Goal: Information Seeking & Learning: Compare options

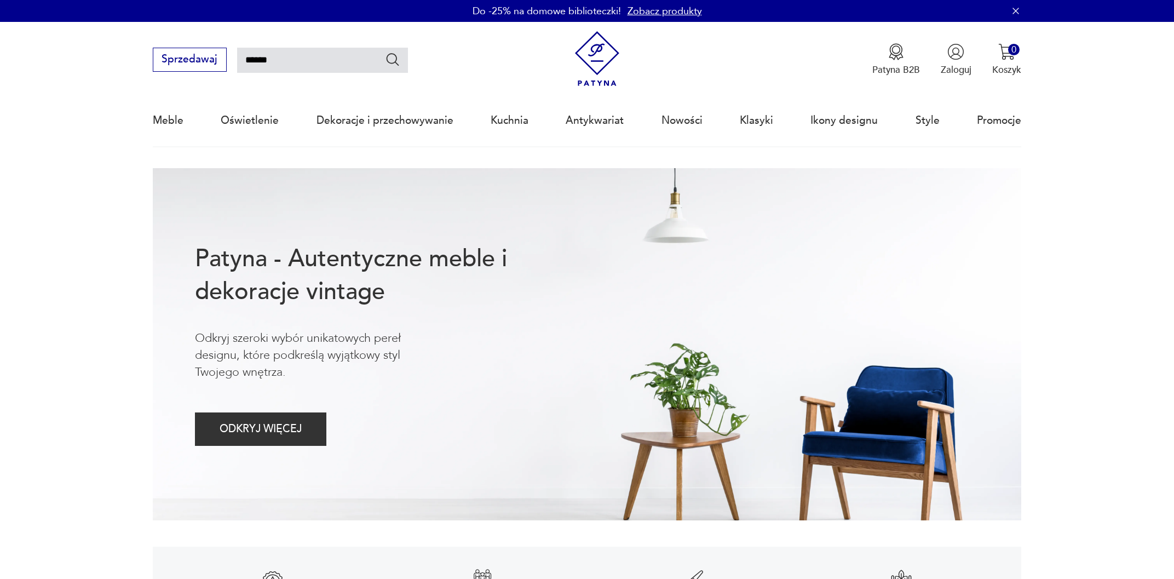
type input "******"
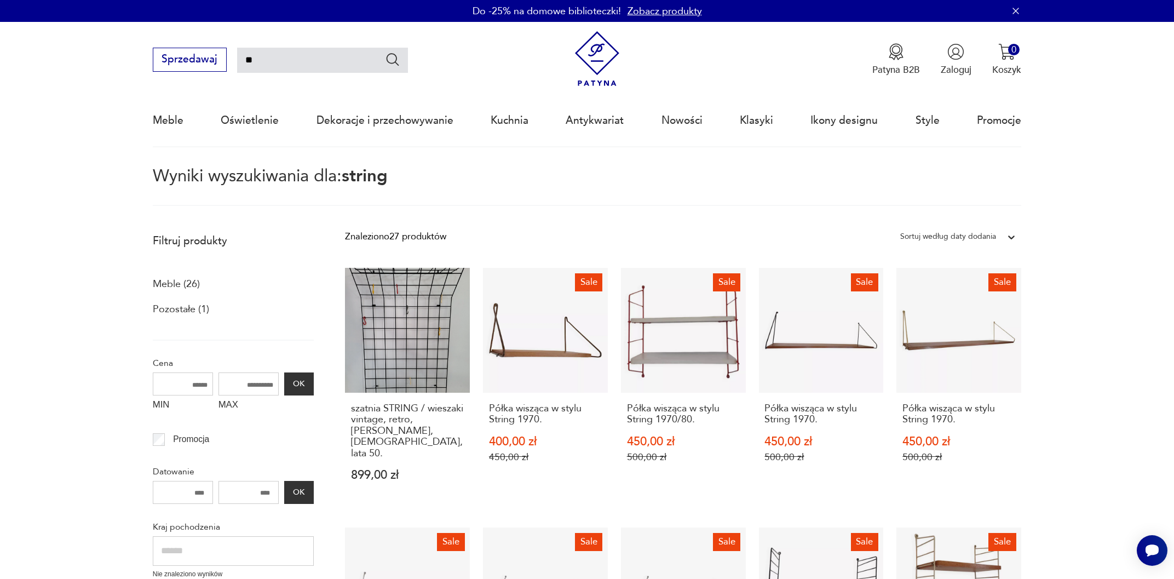
type input "*"
type input "*****"
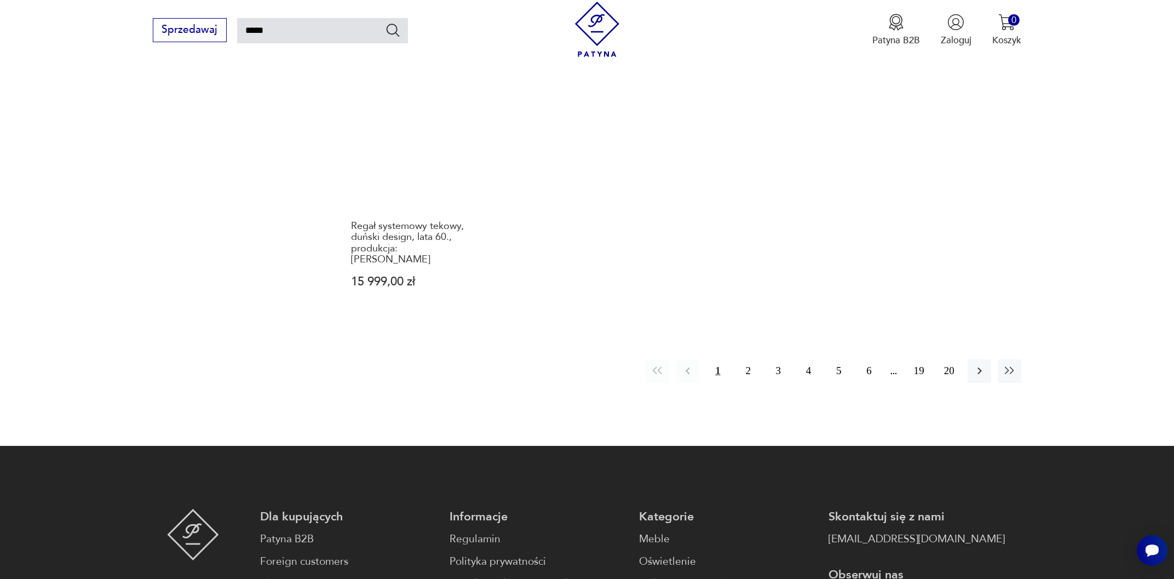
scroll to position [1059, 0]
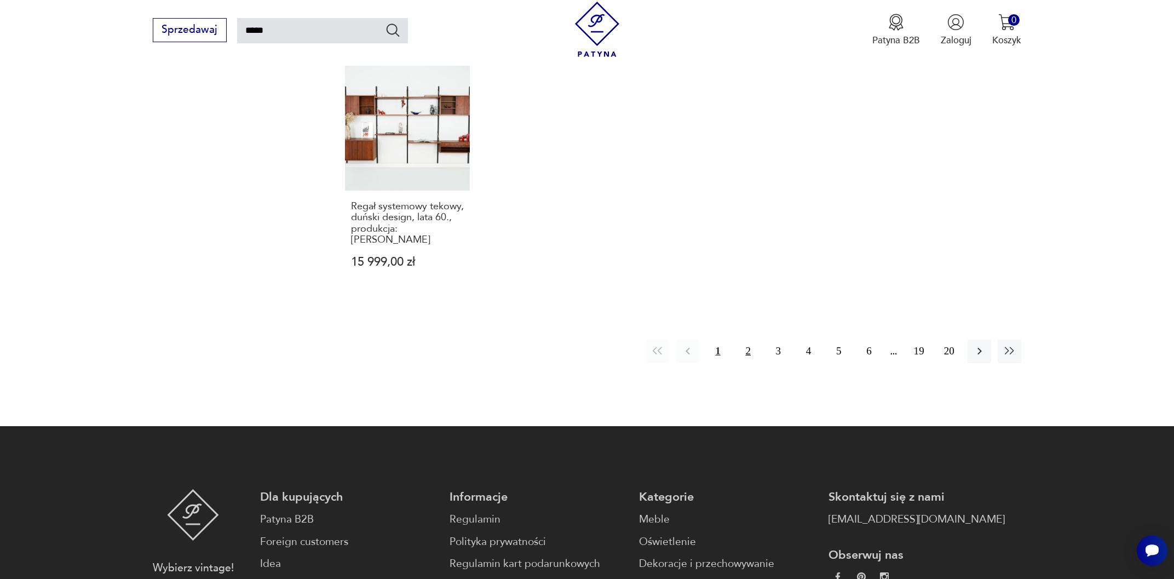
click at [748, 340] on button "2" at bounding box center [748, 351] width 24 height 24
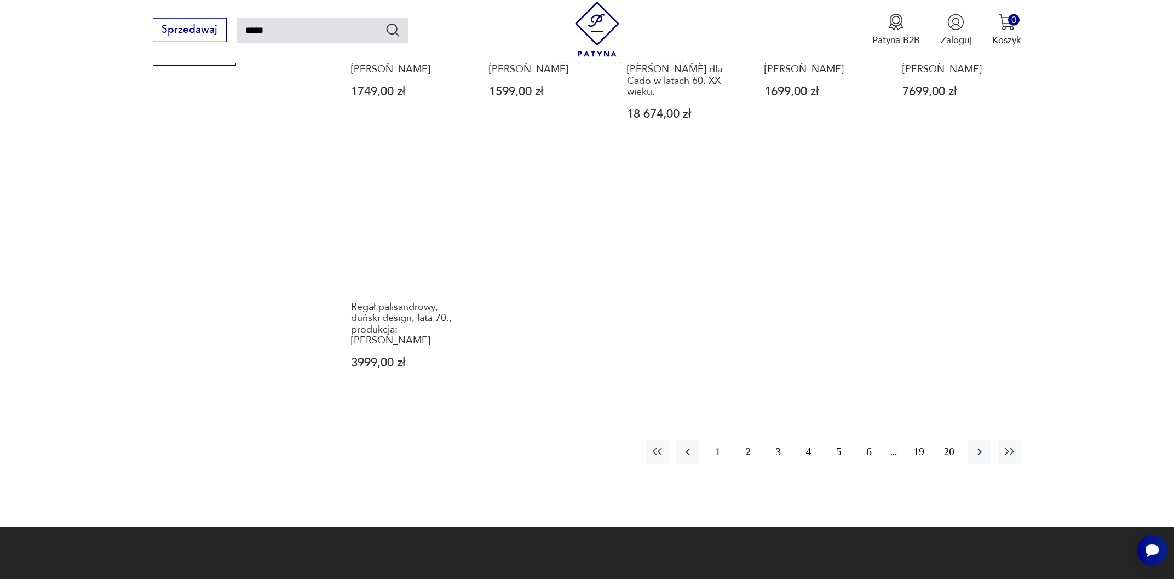
scroll to position [1000, 0]
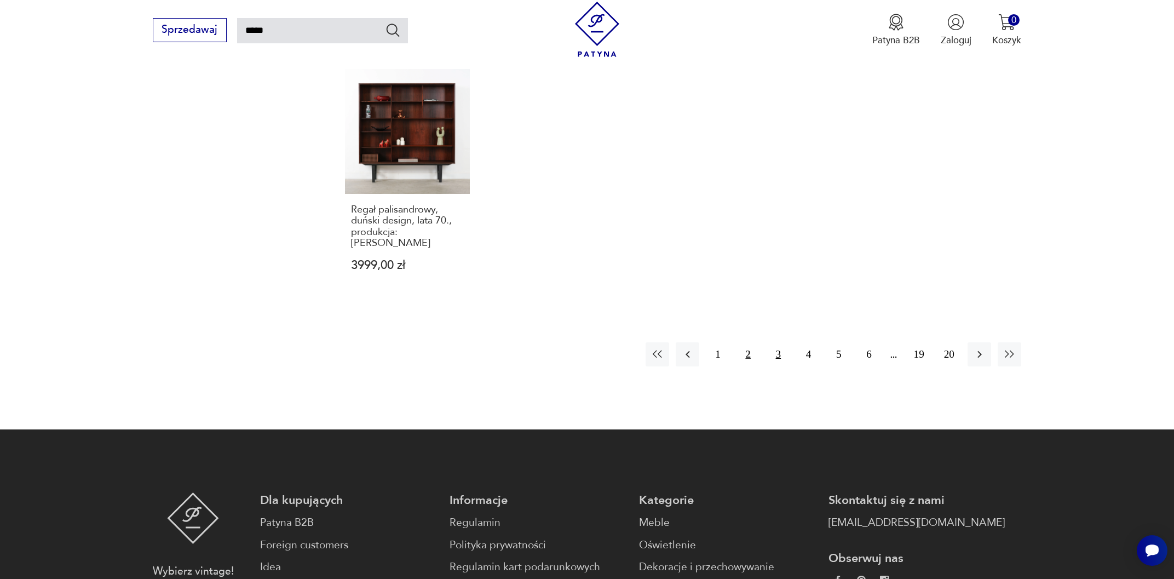
click at [780, 342] on button "3" at bounding box center [779, 354] width 24 height 24
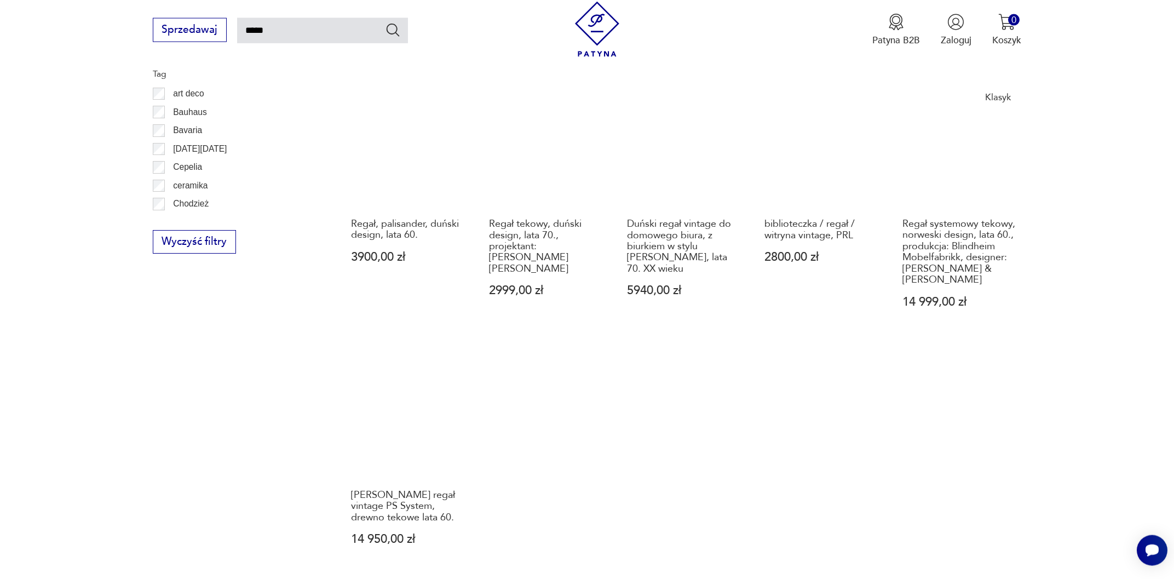
scroll to position [825, 0]
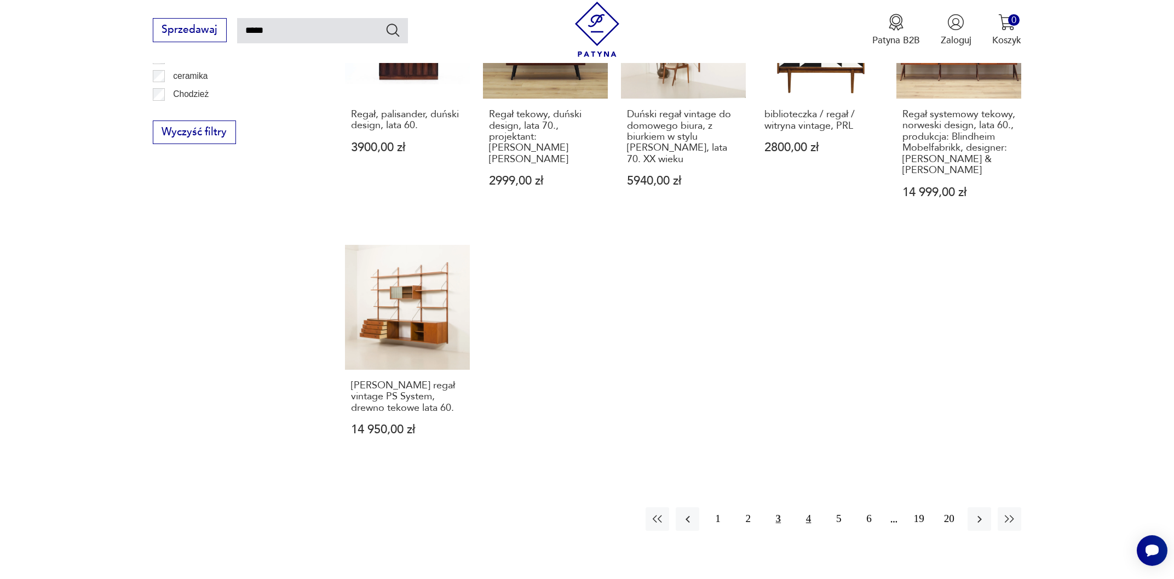
click at [805, 507] on button "4" at bounding box center [809, 519] width 24 height 24
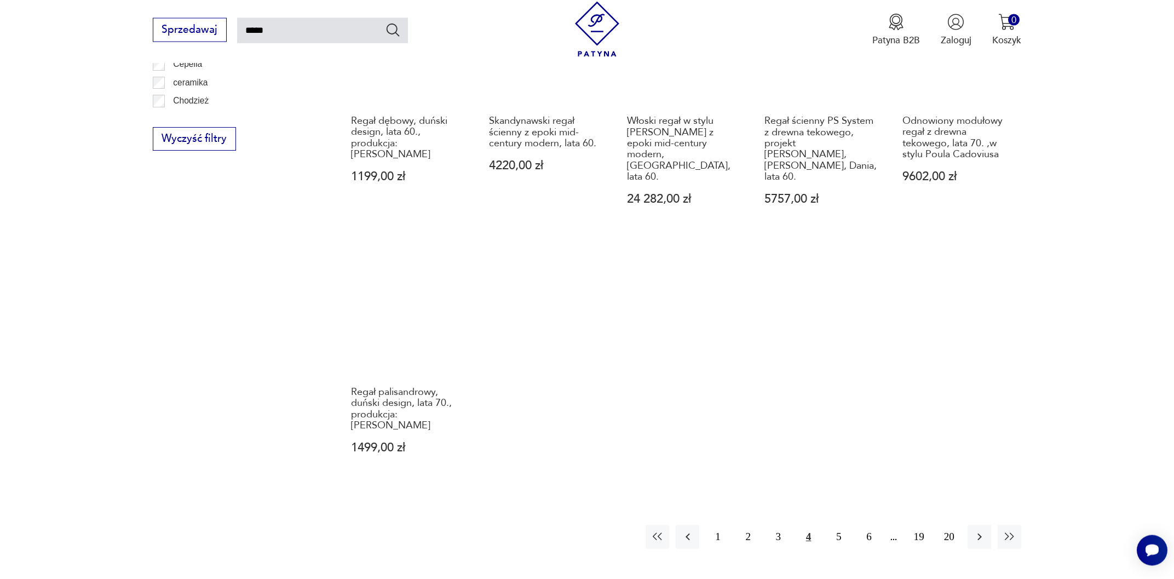
scroll to position [825, 0]
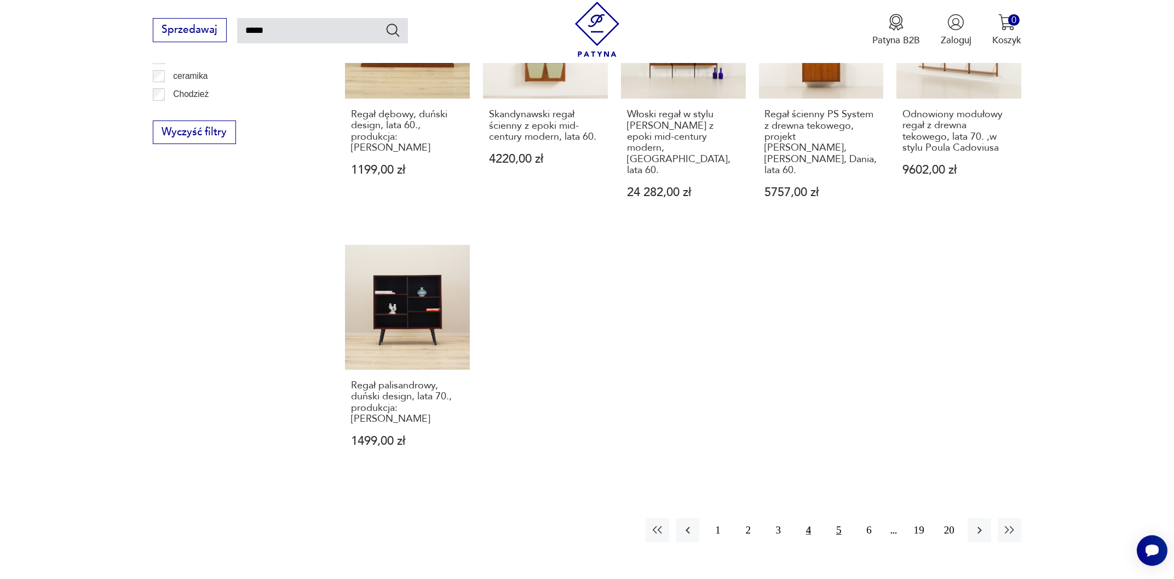
click at [835, 518] on button "5" at bounding box center [839, 530] width 24 height 24
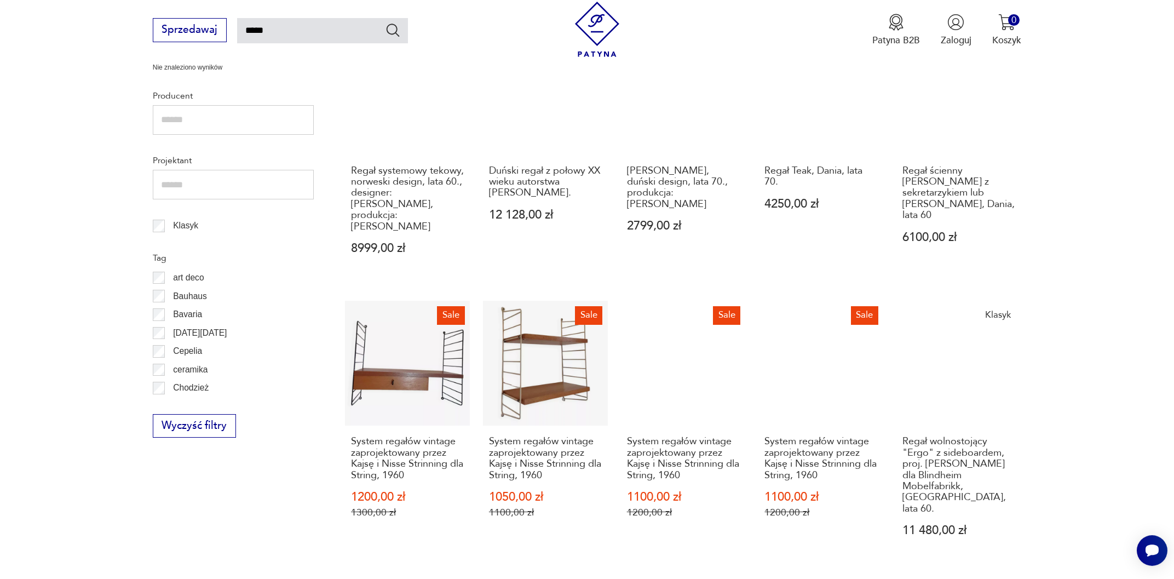
scroll to position [942, 0]
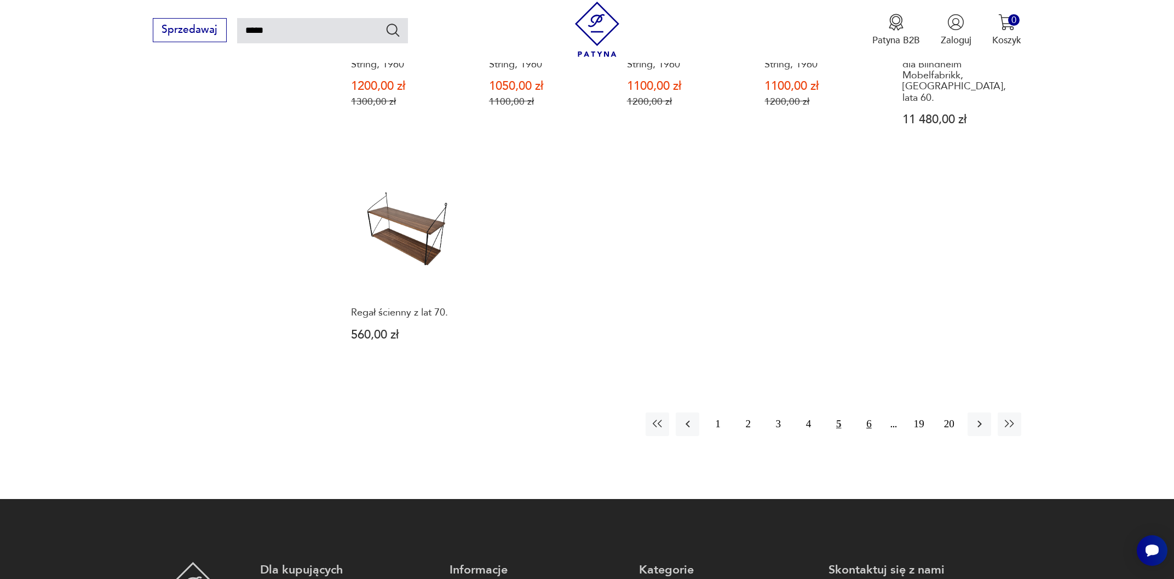
click at [868, 412] on button "6" at bounding box center [869, 424] width 24 height 24
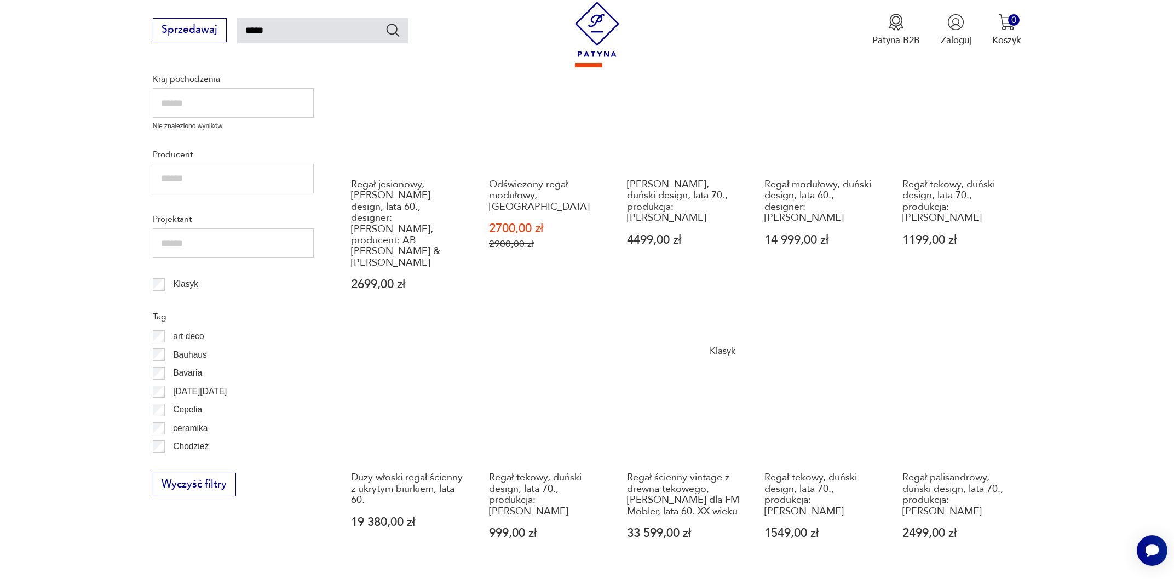
scroll to position [766, 0]
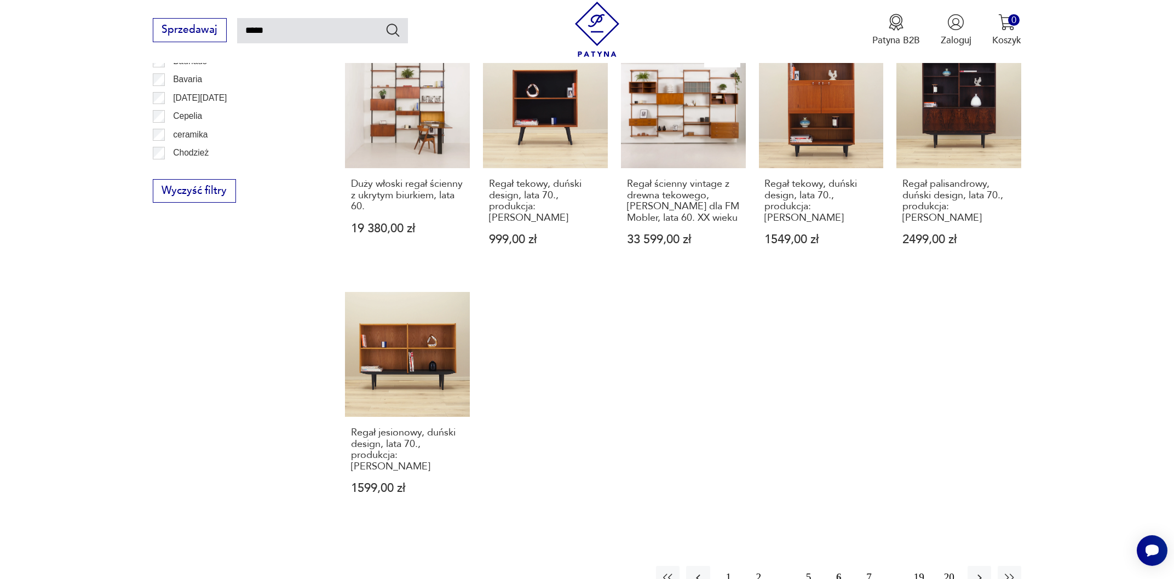
click at [869, 566] on button "7" at bounding box center [869, 578] width 24 height 24
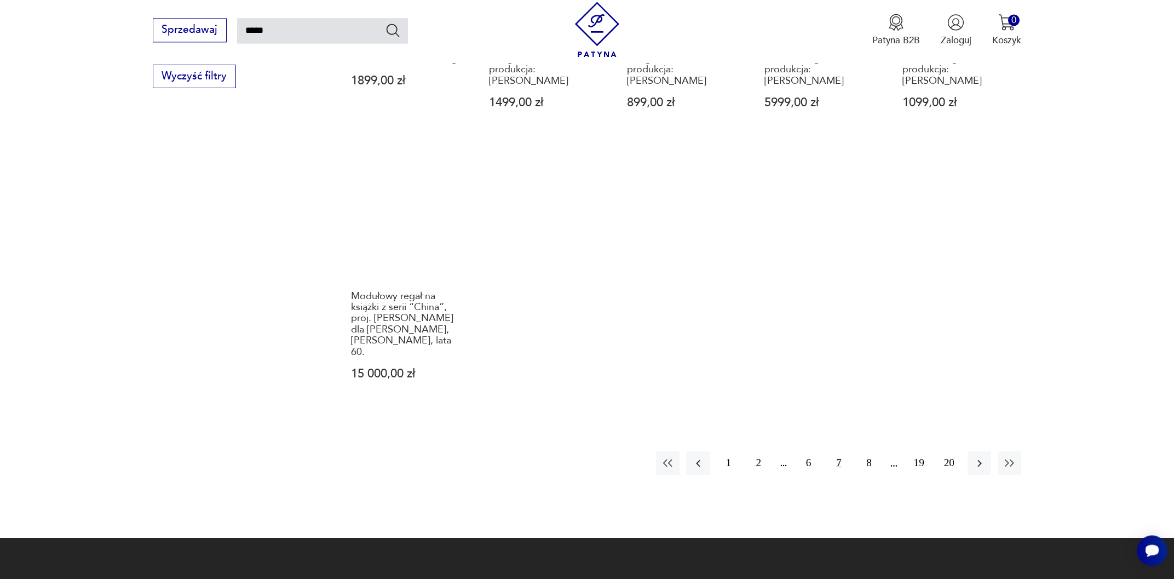
scroll to position [942, 0]
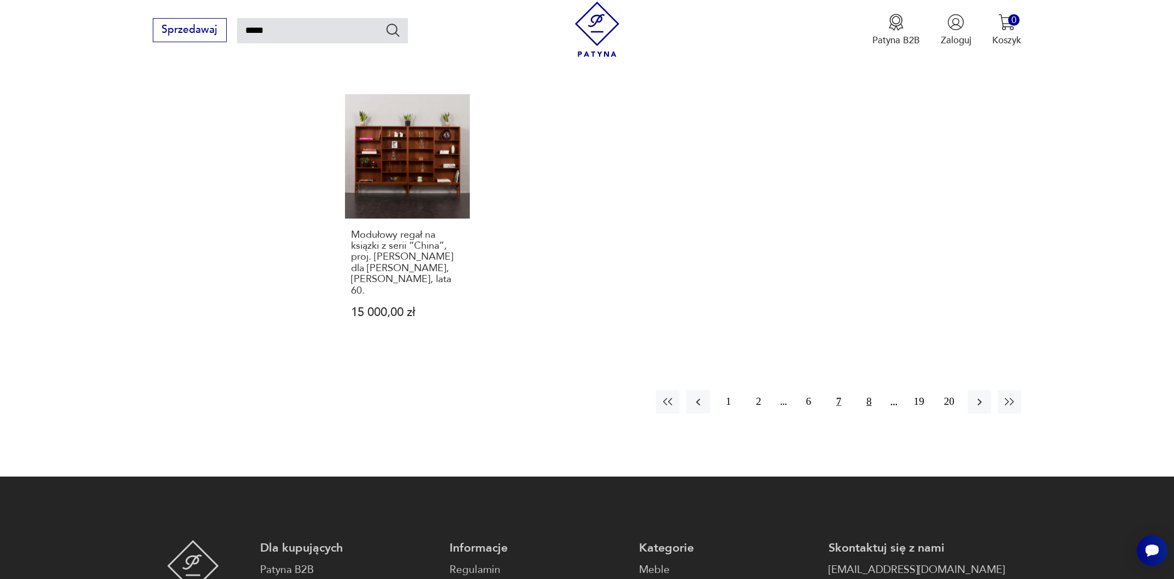
click at [869, 390] on button "8" at bounding box center [869, 402] width 24 height 24
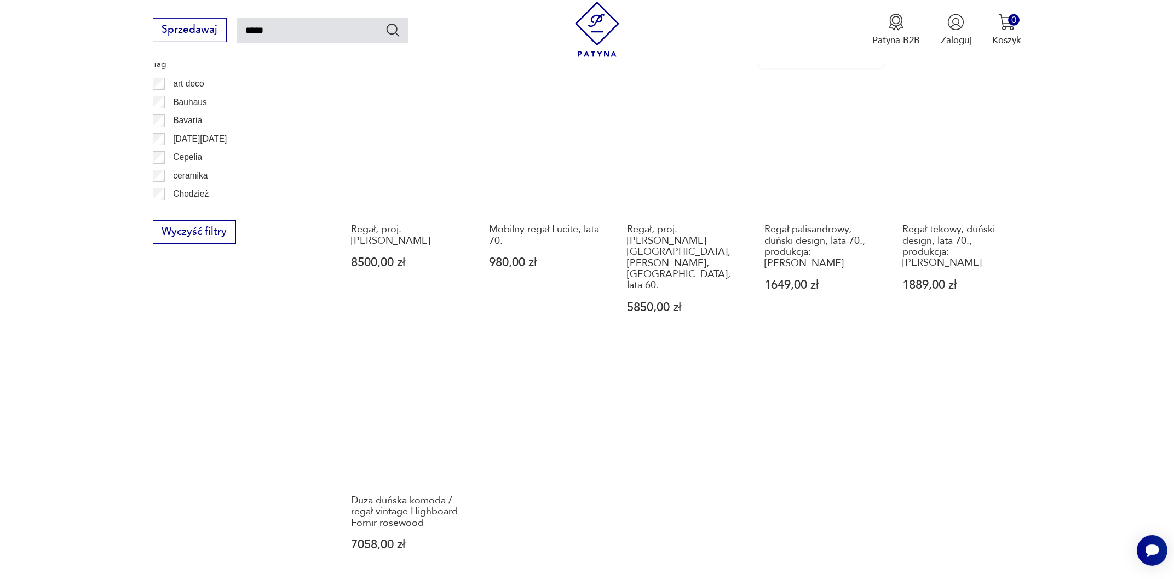
scroll to position [942, 0]
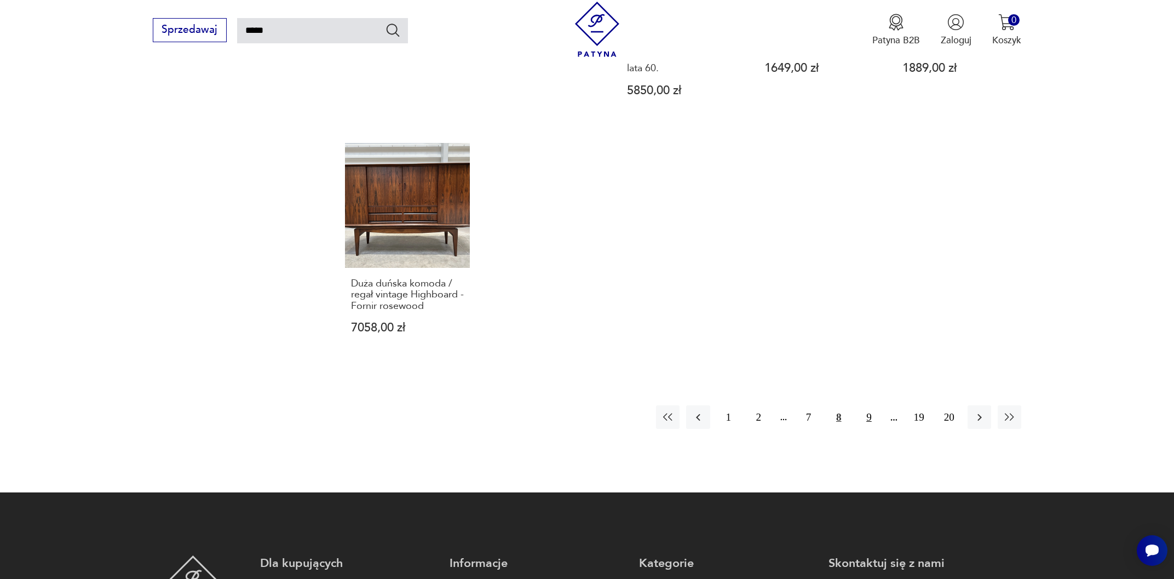
click at [866, 405] on button "9" at bounding box center [869, 417] width 24 height 24
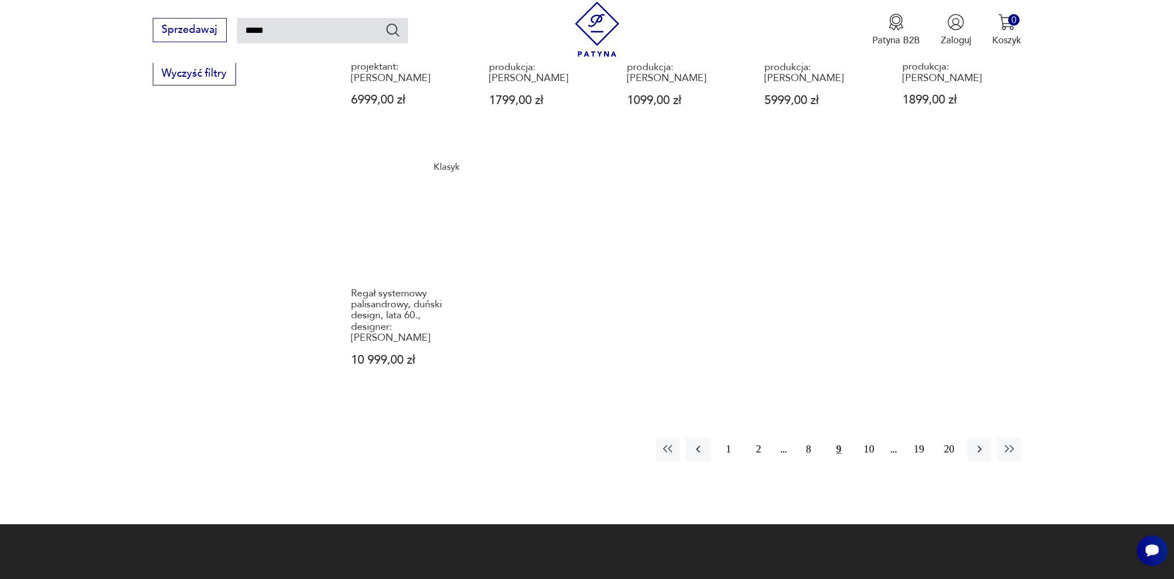
scroll to position [942, 0]
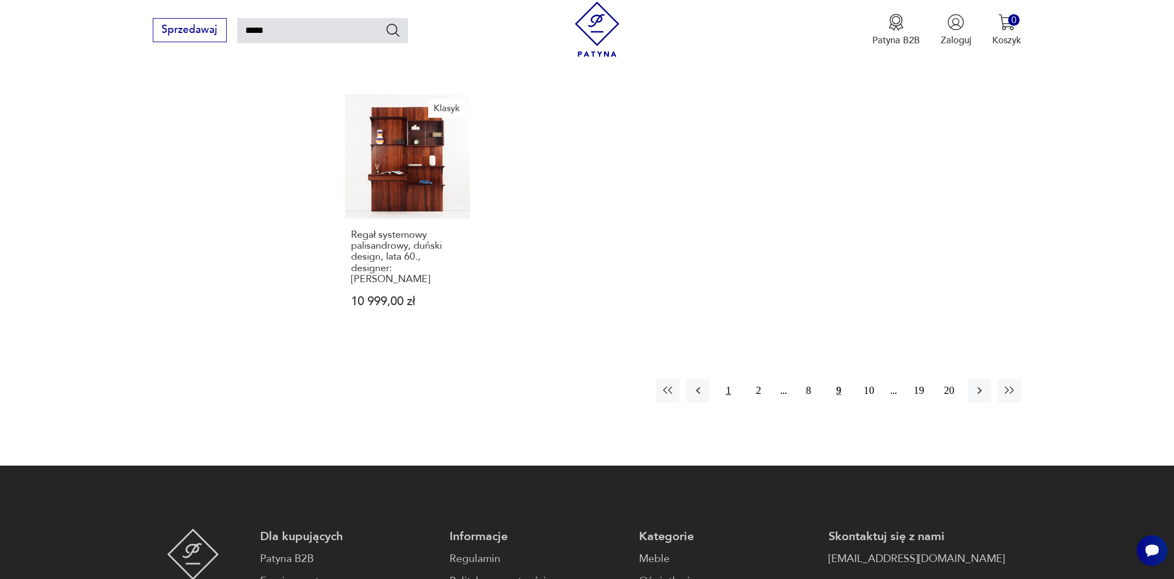
click at [729, 379] on button "1" at bounding box center [729, 391] width 24 height 24
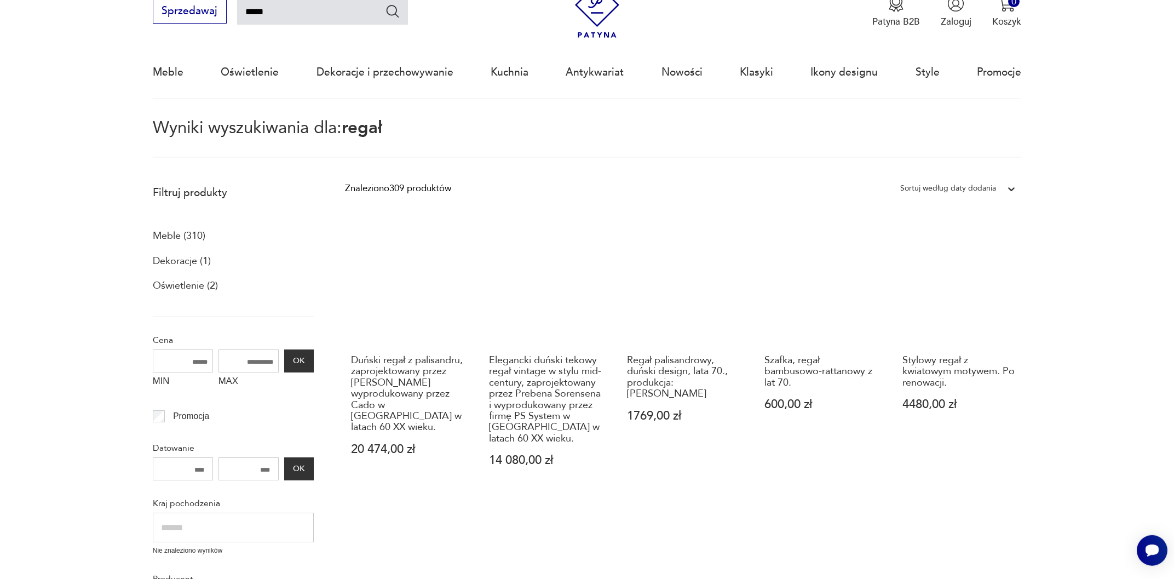
scroll to position [3, 0]
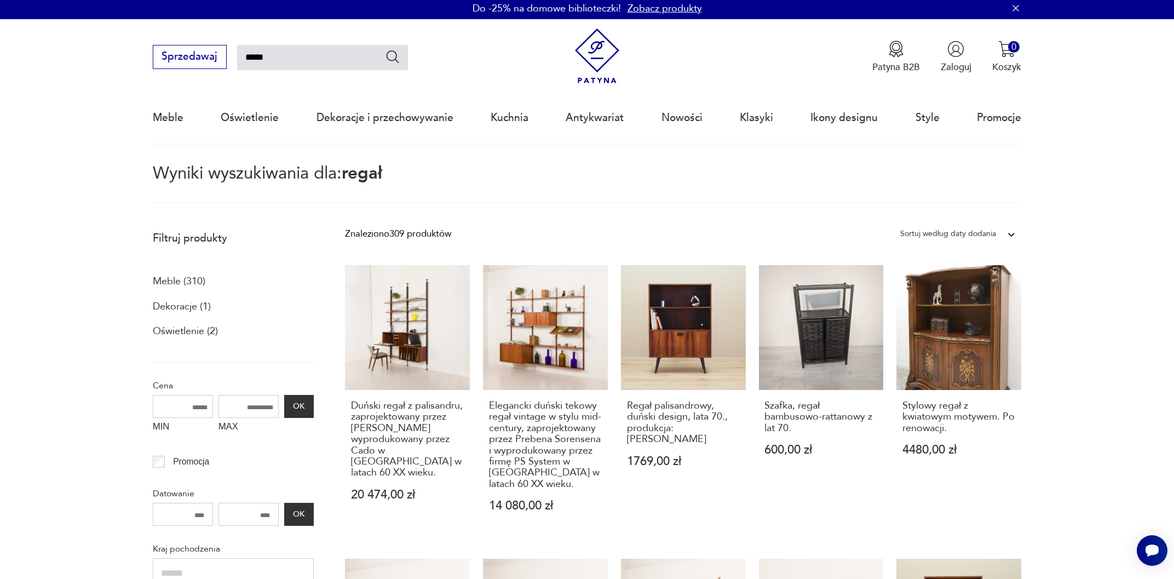
click at [292, 61] on input "*****" at bounding box center [322, 57] width 171 height 25
type input "*"
type input "**********"
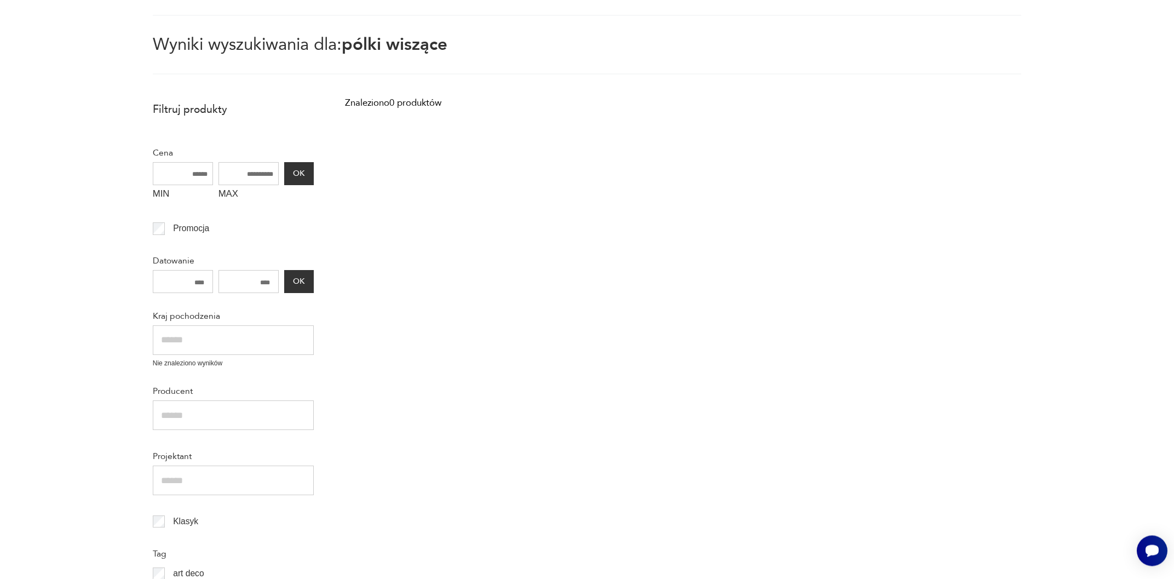
scroll to position [3, 0]
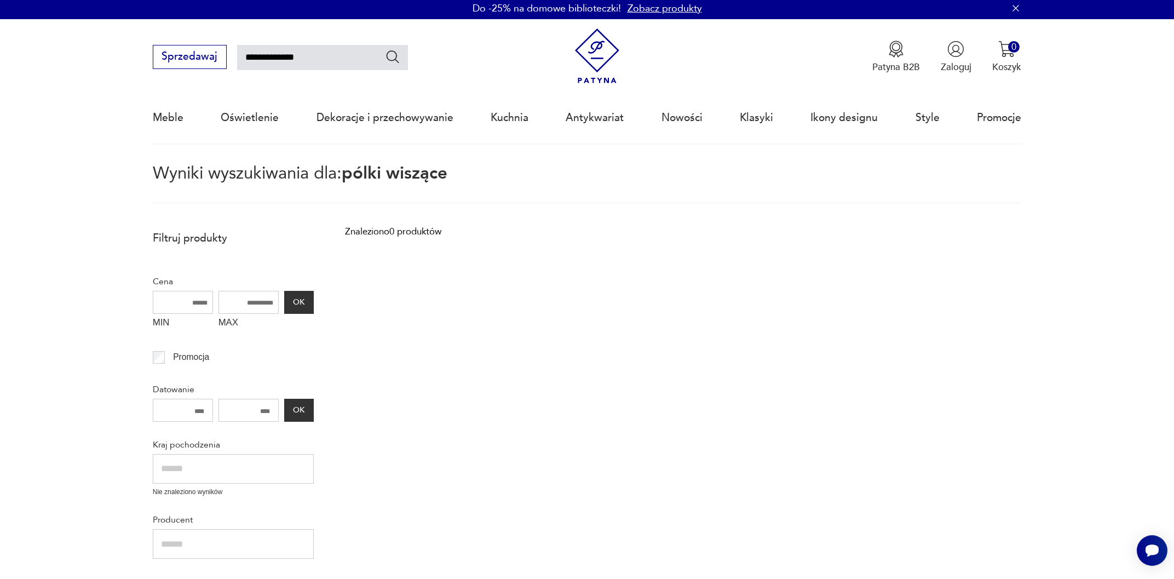
drag, startPoint x: 339, startPoint y: 56, endPoint x: 266, endPoint y: 57, distance: 73.4
click at [266, 57] on input "**********" at bounding box center [322, 57] width 171 height 25
type input "*****"
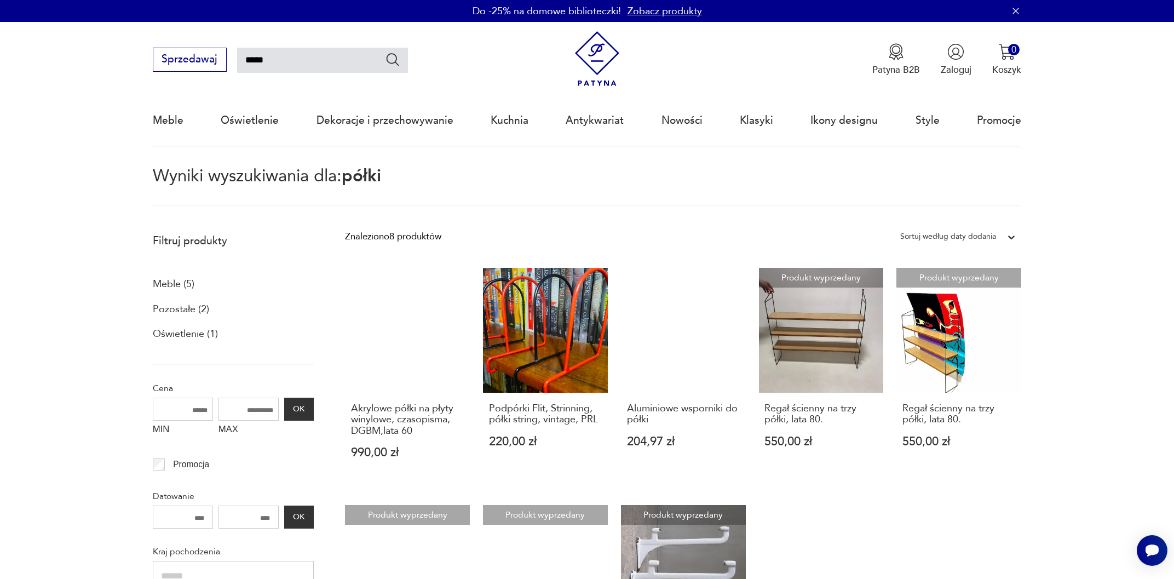
type input "*****"
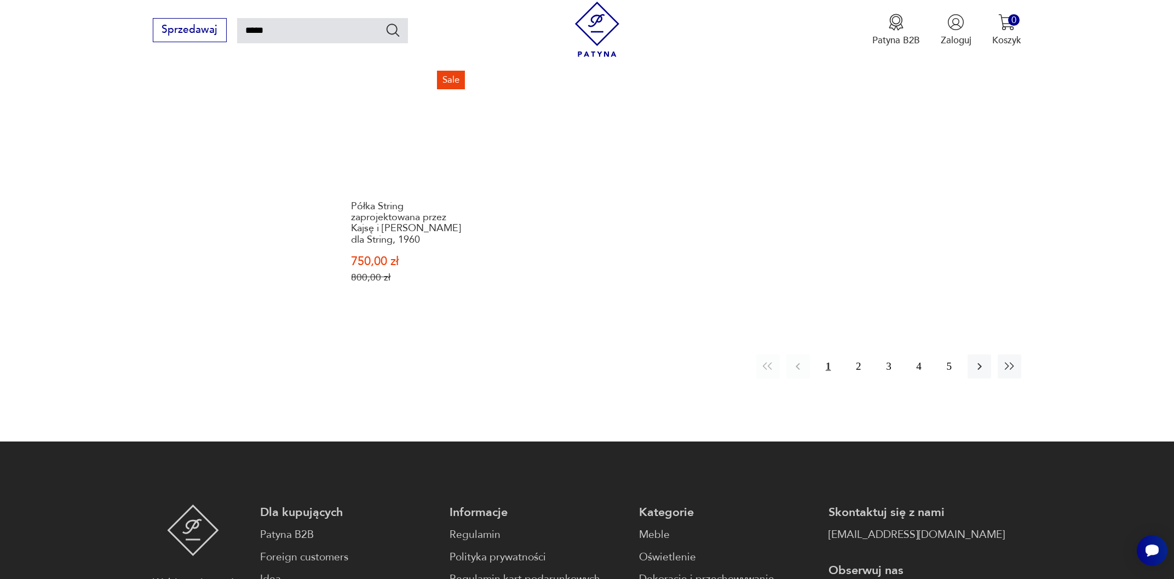
scroll to position [942, 0]
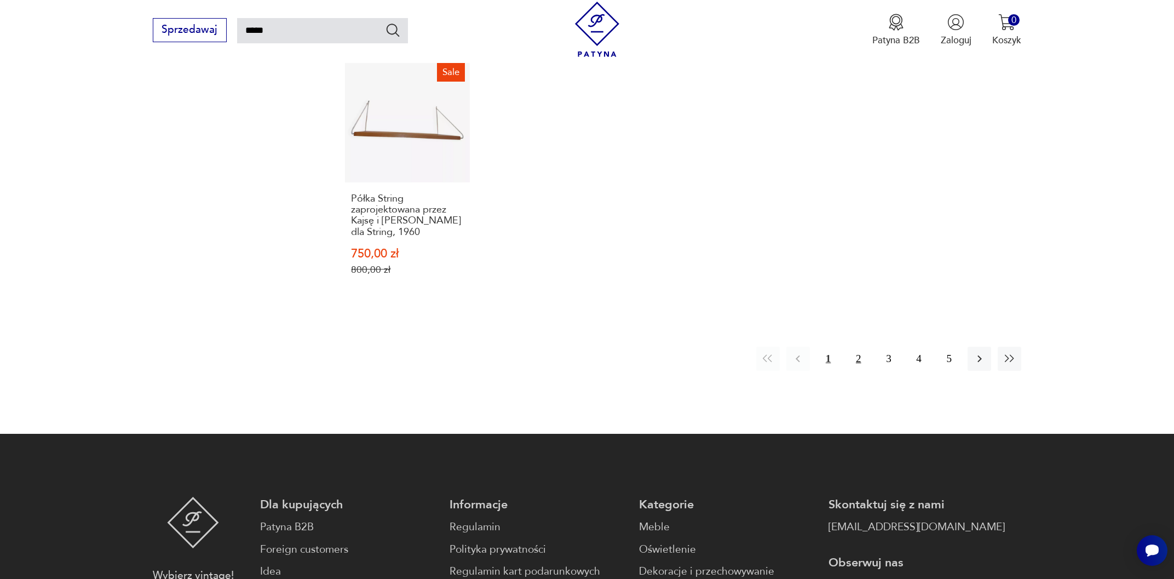
click at [856, 347] on button "2" at bounding box center [858, 359] width 24 height 24
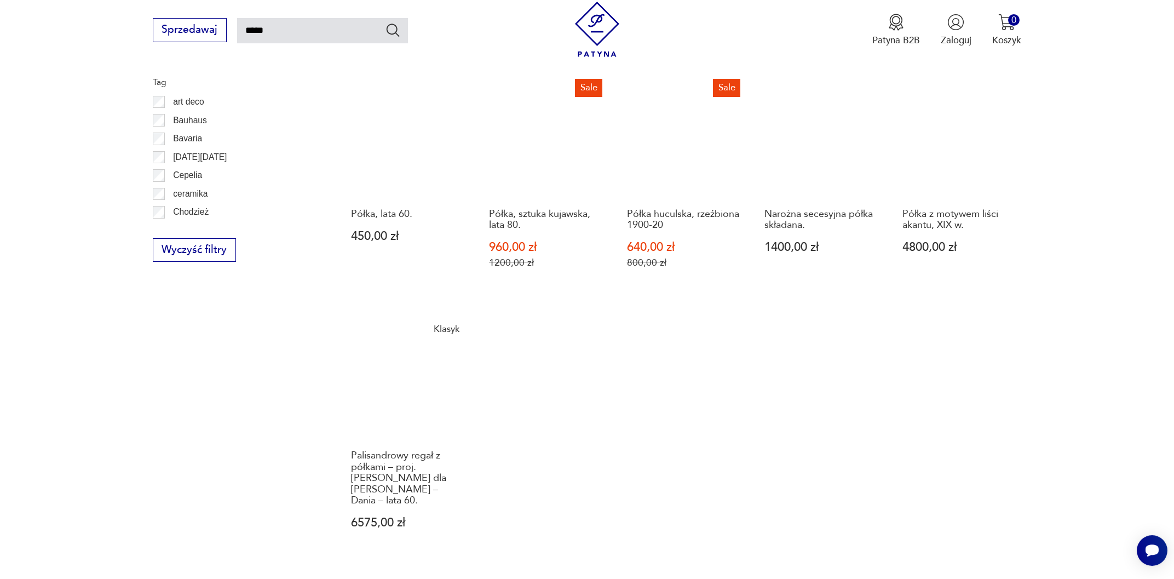
scroll to position [942, 0]
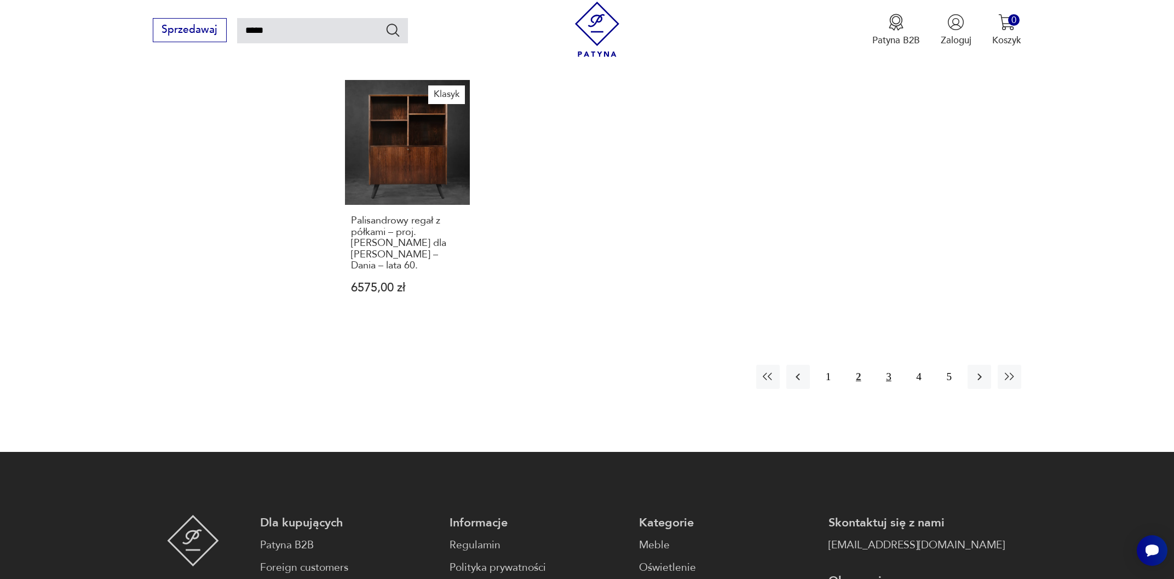
click at [890, 366] on button "3" at bounding box center [889, 377] width 24 height 24
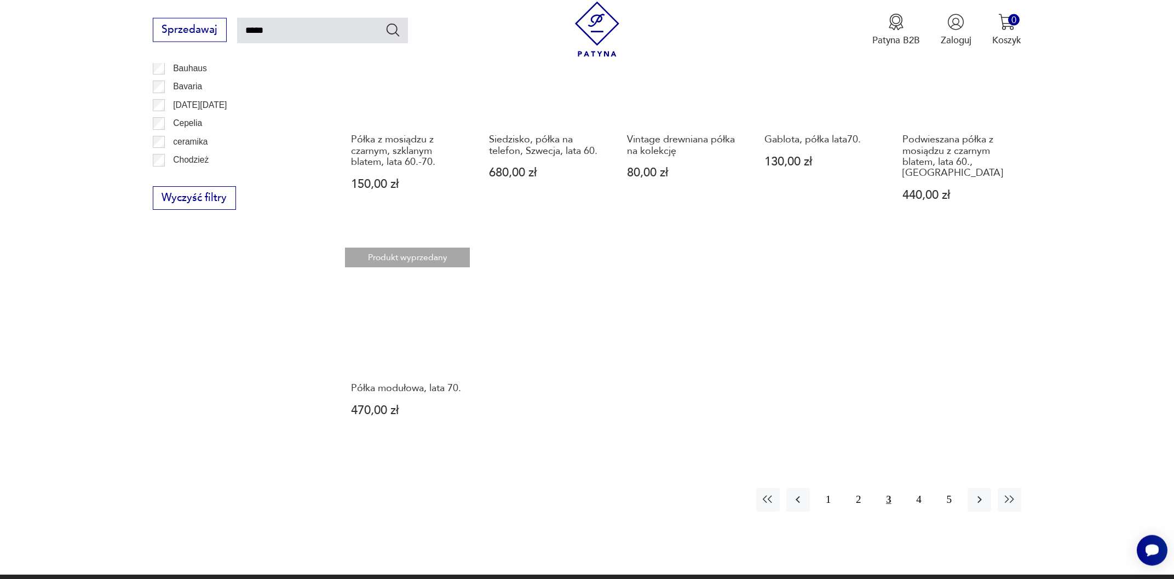
scroll to position [766, 0]
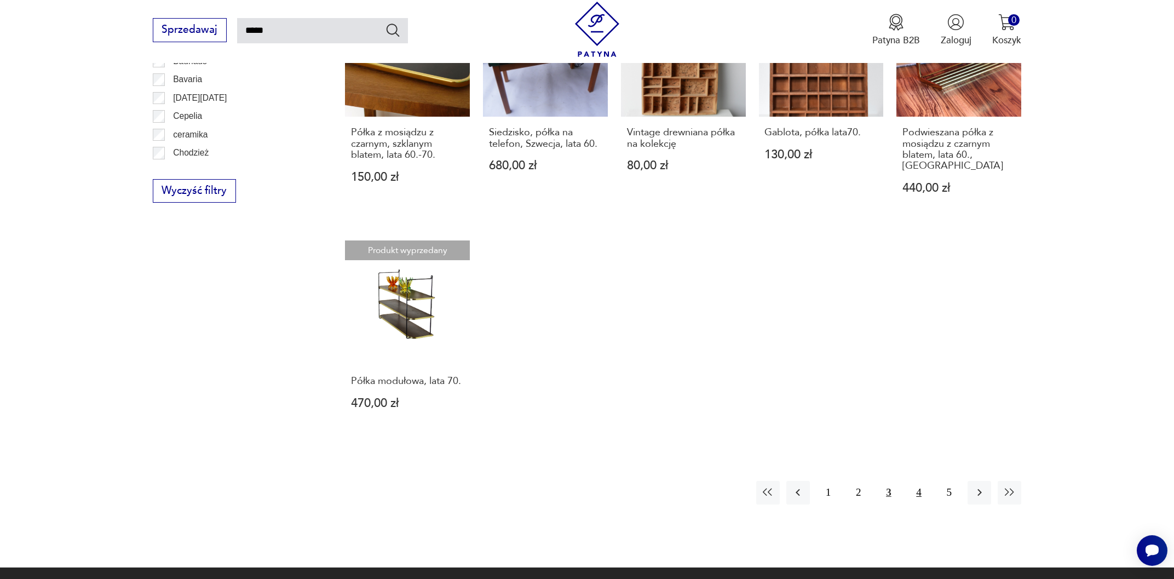
click at [917, 481] on button "4" at bounding box center [919, 493] width 24 height 24
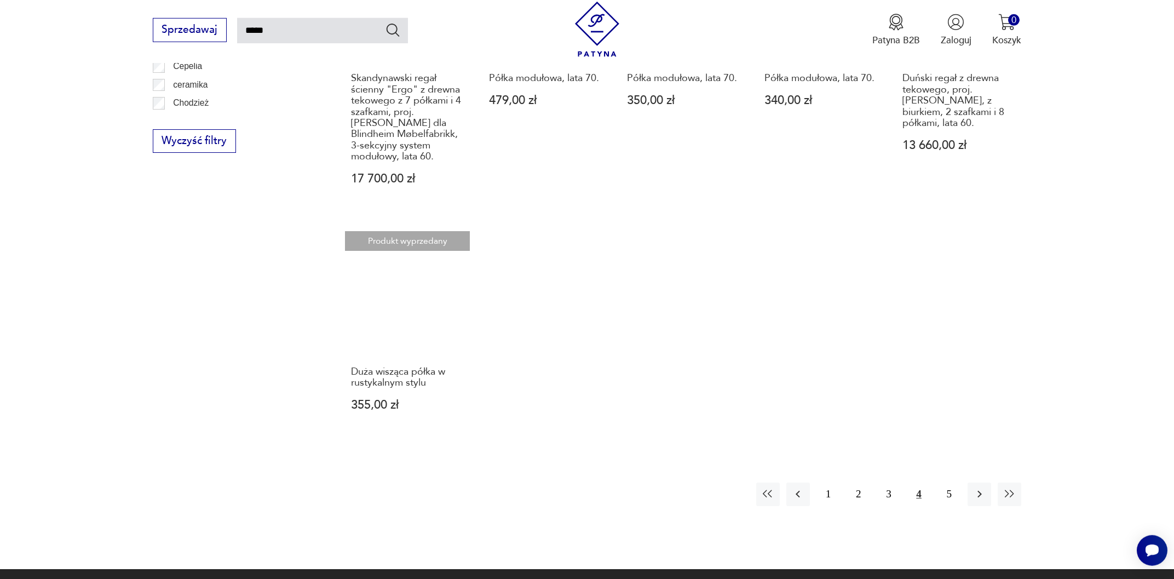
scroll to position [883, 0]
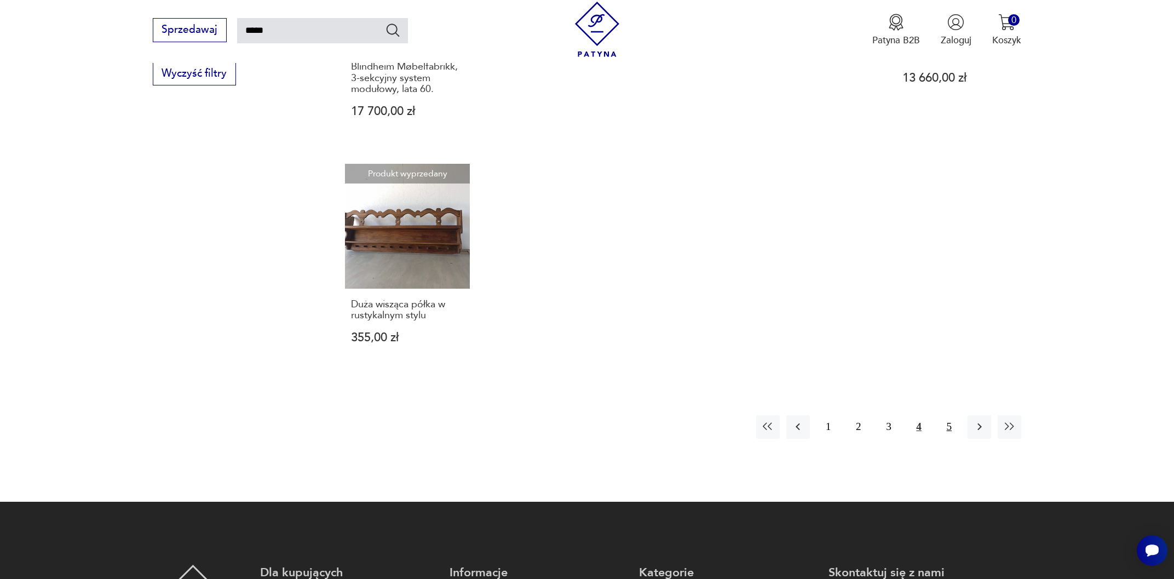
click at [944, 416] on button "5" at bounding box center [949, 427] width 24 height 24
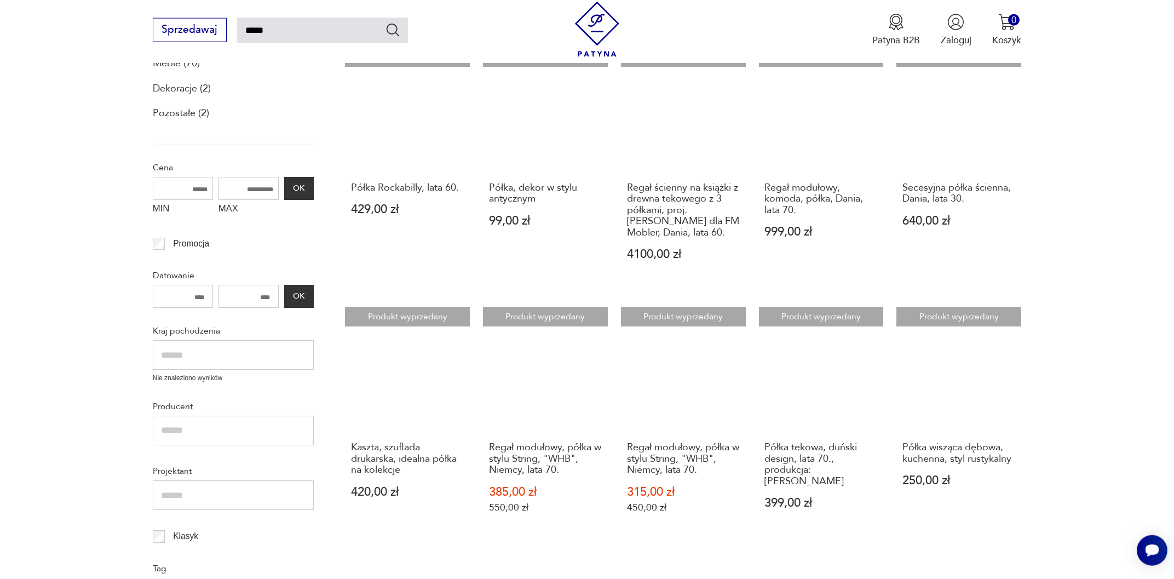
scroll to position [179, 0]
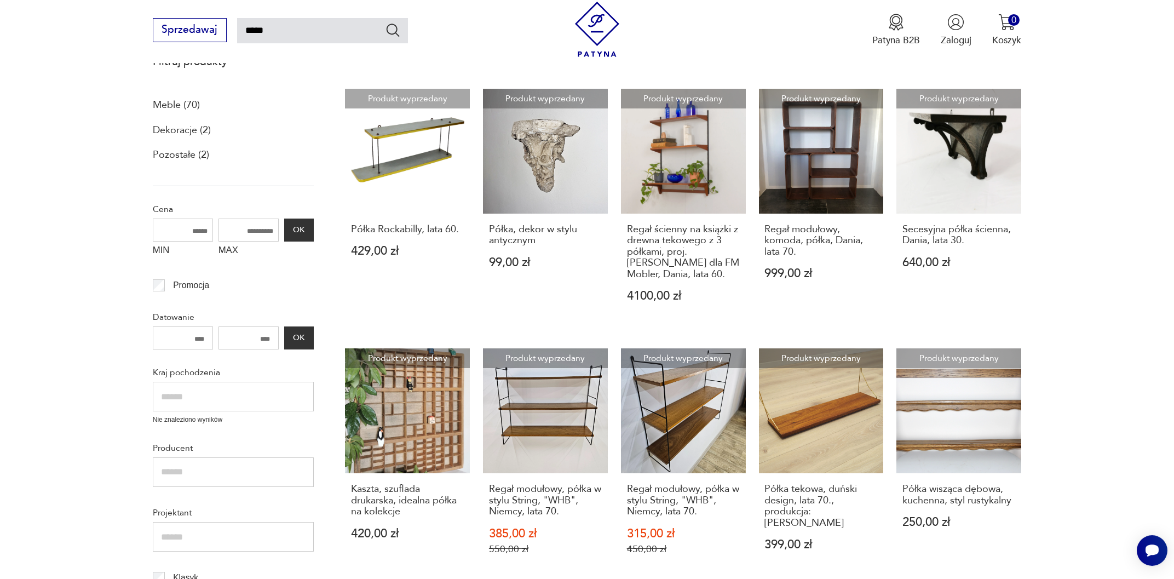
drag, startPoint x: 285, startPoint y: 31, endPoint x: 229, endPoint y: 23, distance: 57.0
click at [237, 23] on input "*****" at bounding box center [322, 30] width 171 height 25
type input "**********"
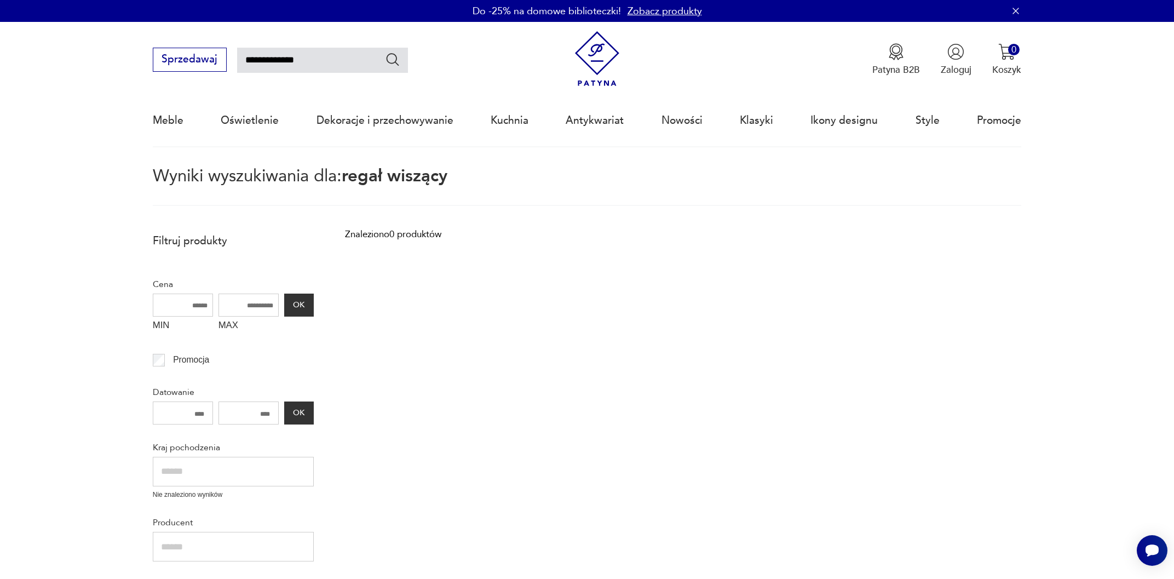
drag, startPoint x: 316, startPoint y: 61, endPoint x: 269, endPoint y: 63, distance: 46.6
click at [269, 63] on input "**********" at bounding box center [322, 60] width 171 height 25
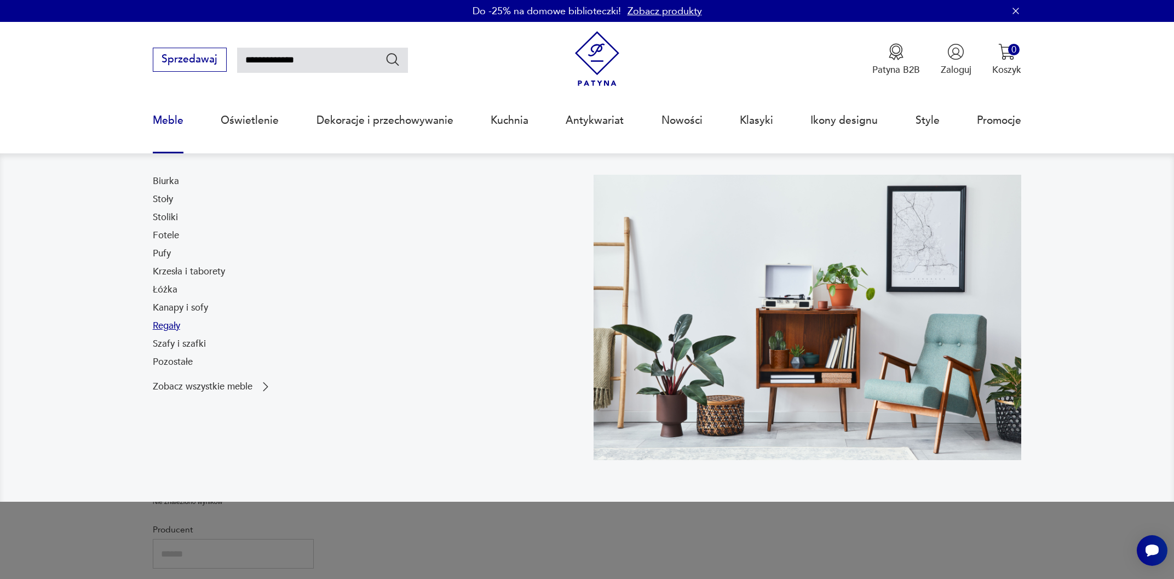
click at [174, 322] on link "Regały" at bounding box center [166, 325] width 27 height 13
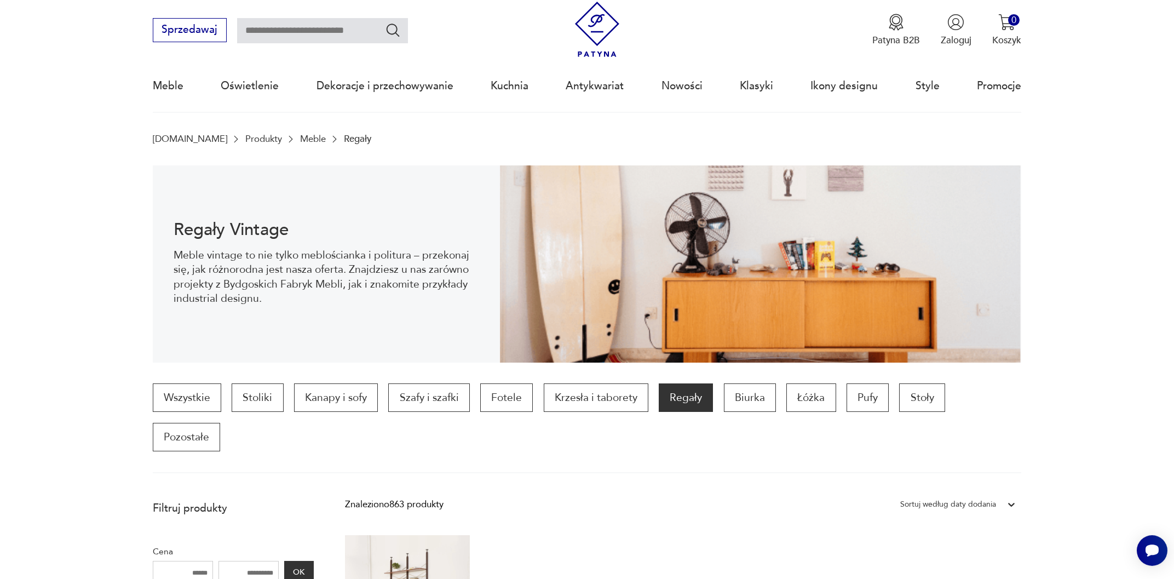
scroll to position [269, 0]
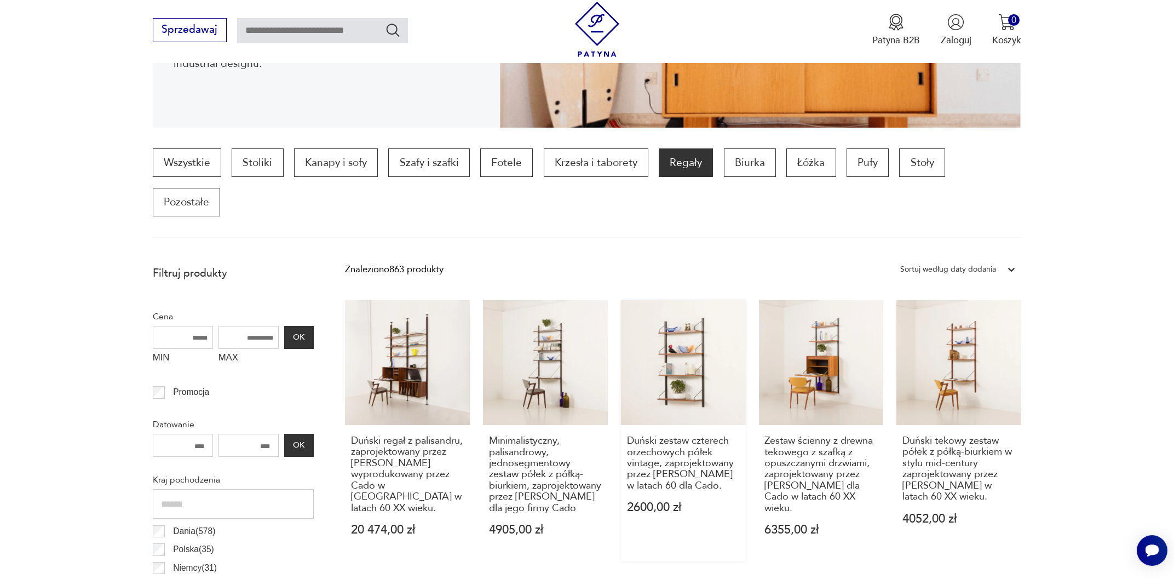
click at [695, 300] on link "Duński zestaw czterech orzechowych półek vintage, zaprojektowany przez [PERSON_…" at bounding box center [683, 430] width 125 height 261
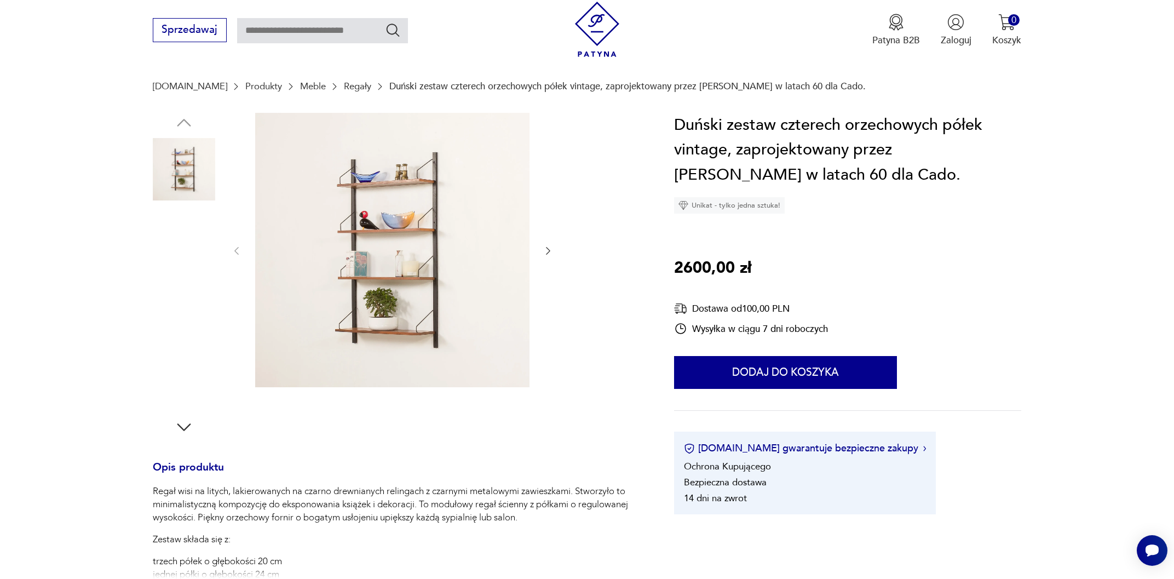
scroll to position [146, 0]
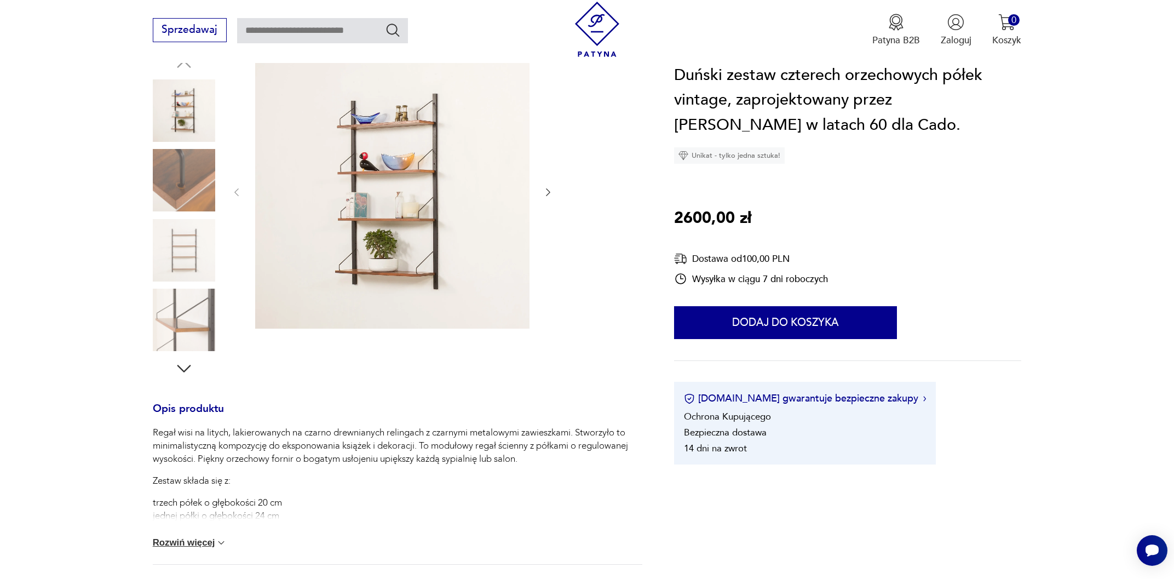
click at [189, 544] on button "Rozwiń więcej" at bounding box center [190, 542] width 74 height 11
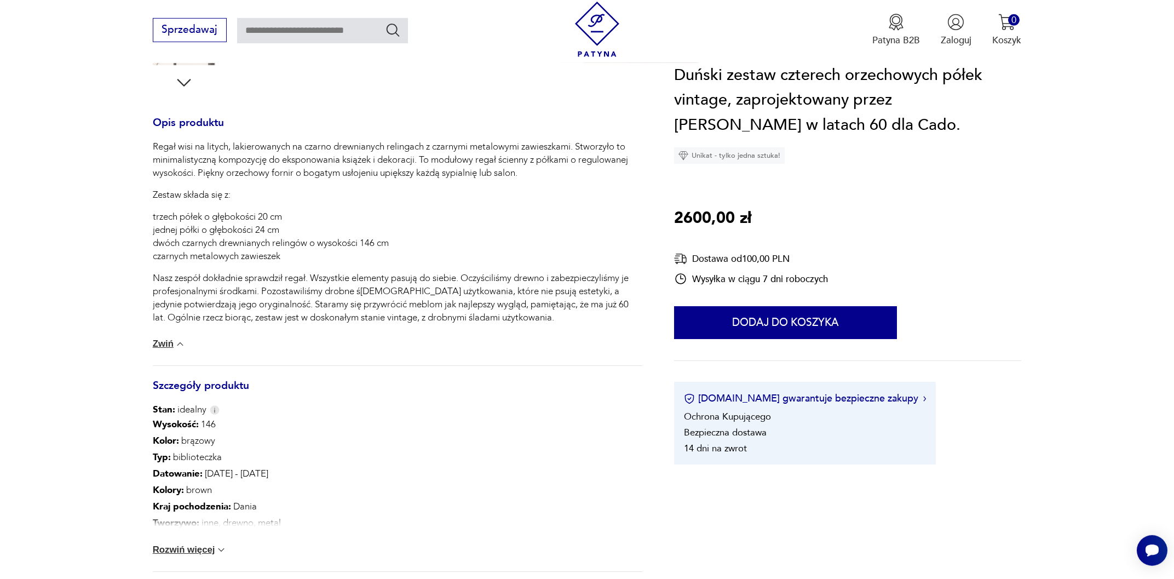
scroll to position [439, 0]
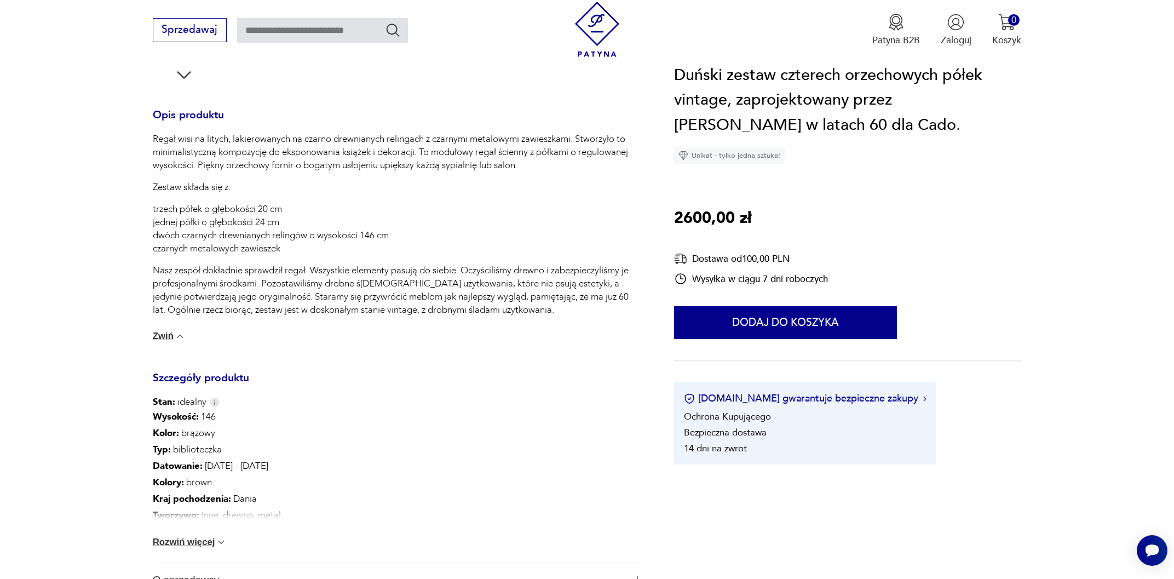
click at [206, 538] on button "Rozwiń więcej" at bounding box center [190, 542] width 74 height 11
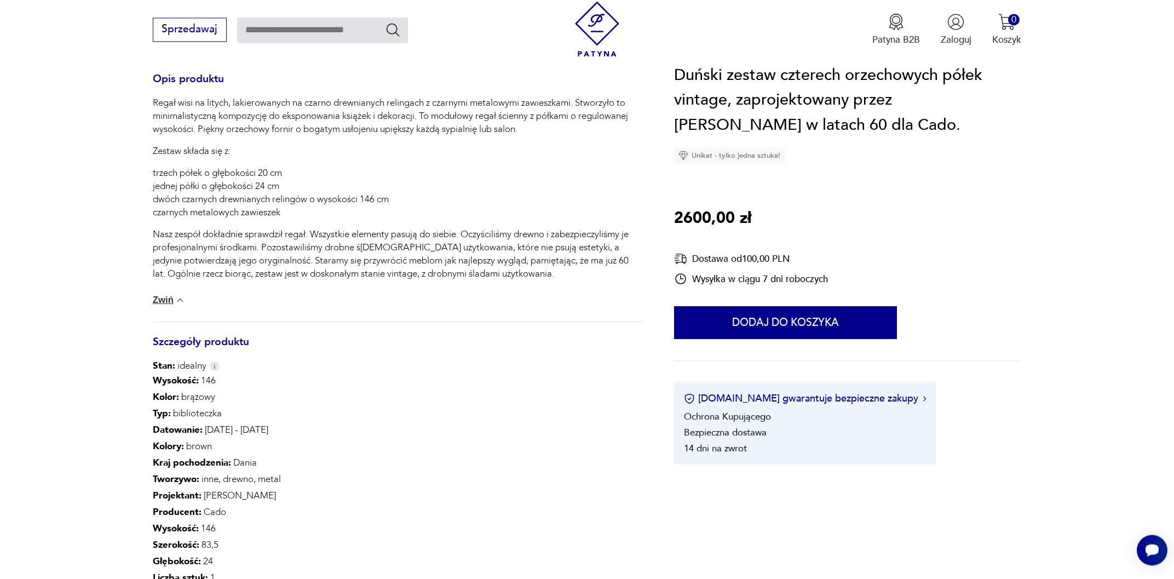
scroll to position [498, 0]
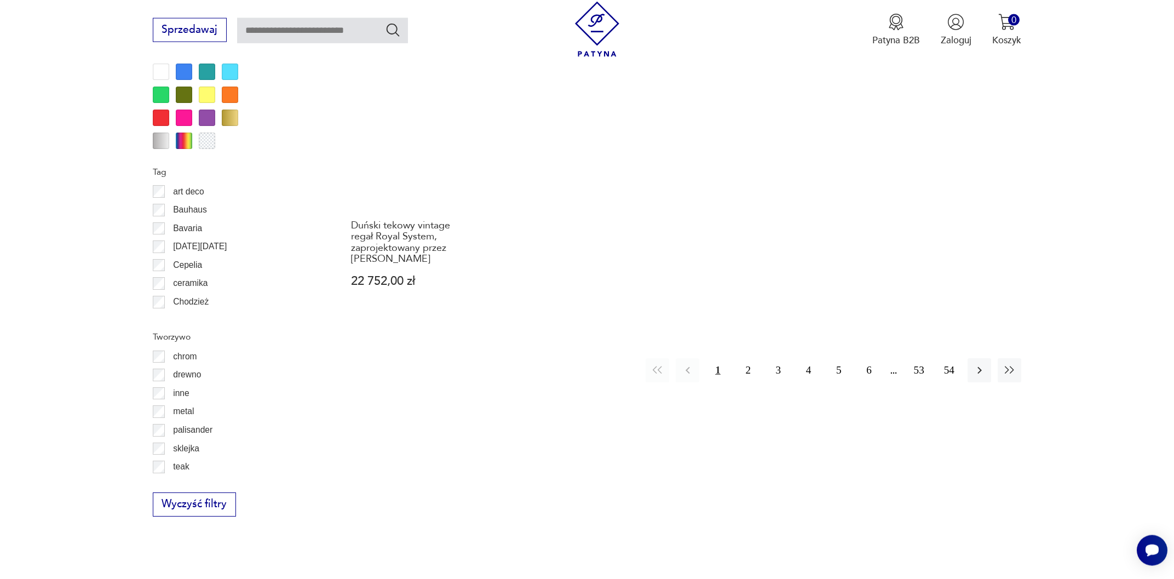
scroll to position [1310, 0]
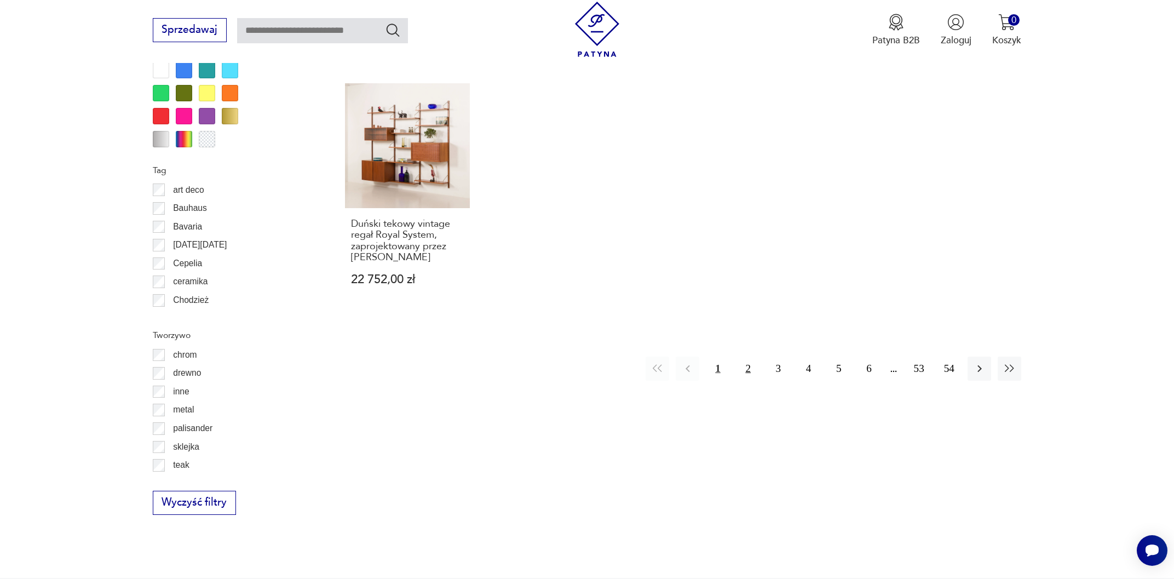
click at [750, 356] on button "2" at bounding box center [748, 368] width 24 height 24
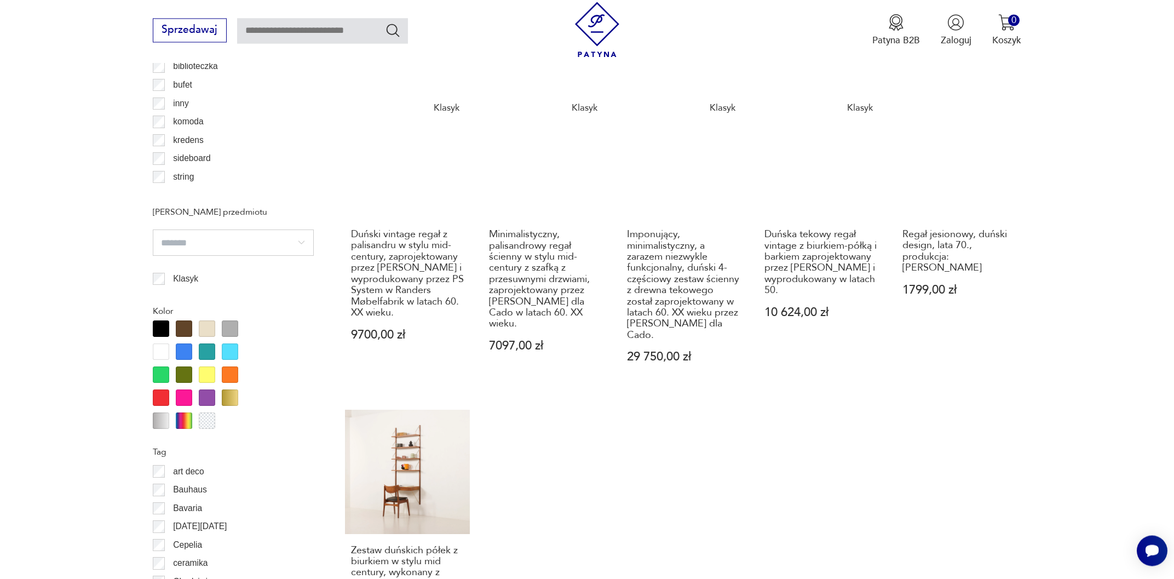
scroll to position [1205, 0]
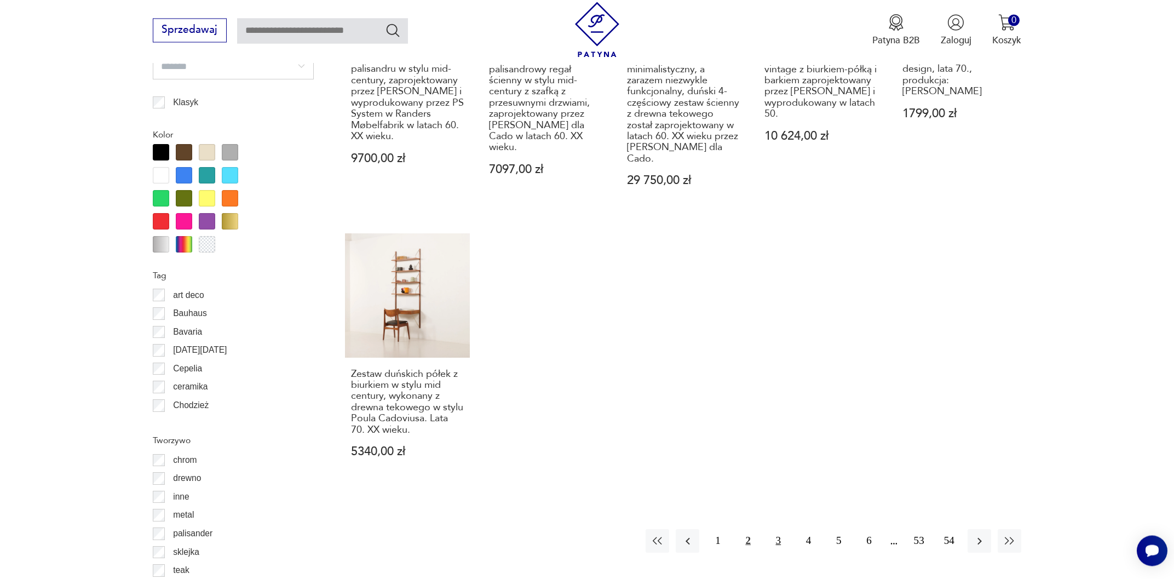
click at [780, 529] on button "3" at bounding box center [779, 541] width 24 height 24
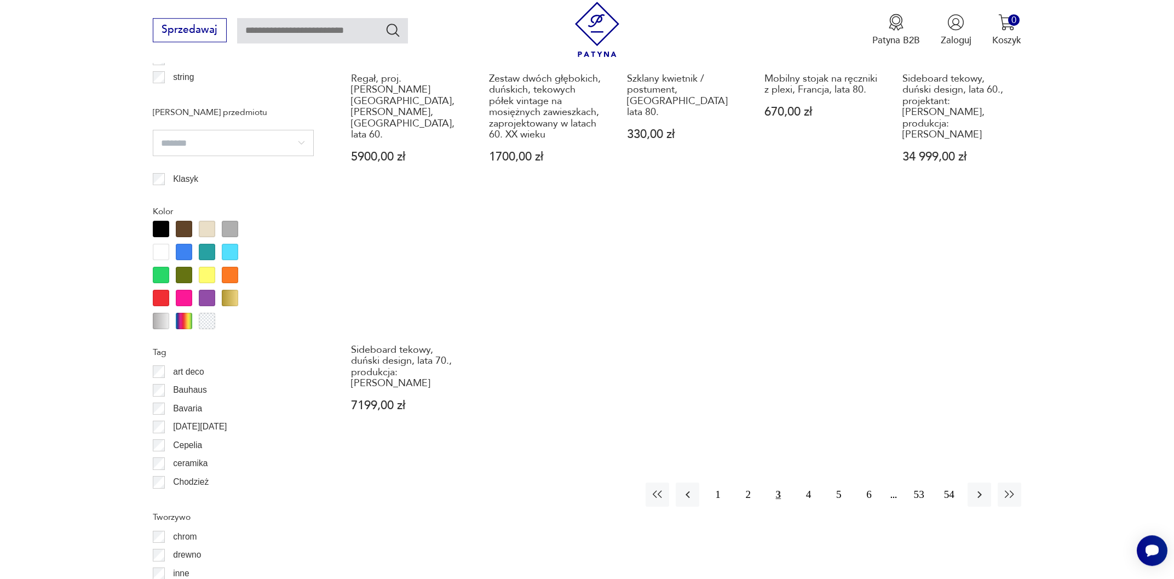
scroll to position [1322, 0]
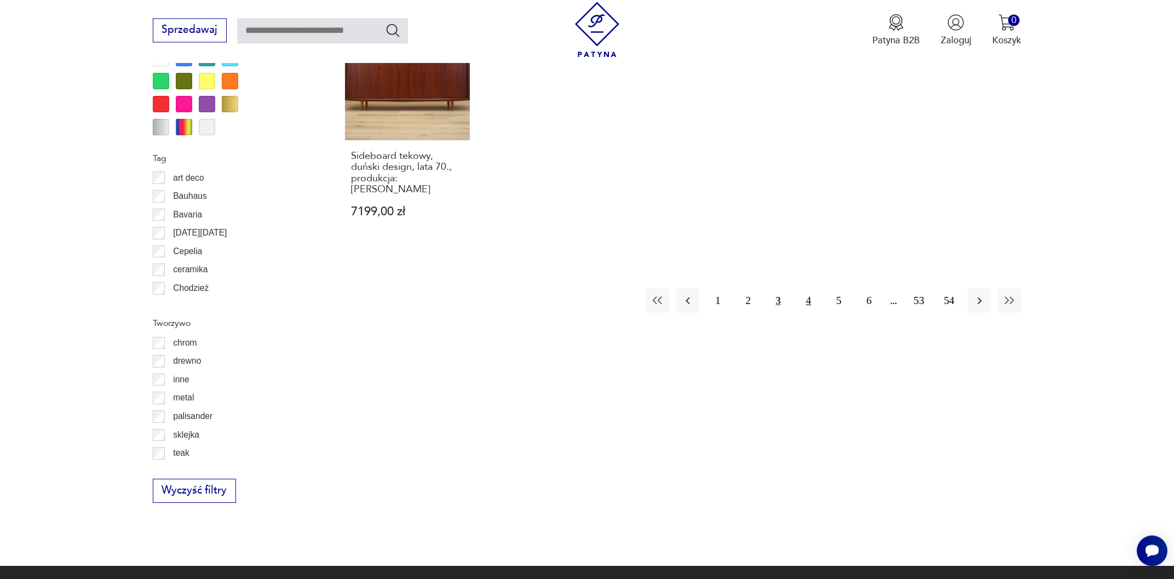
click at [810, 289] on button "4" at bounding box center [809, 301] width 24 height 24
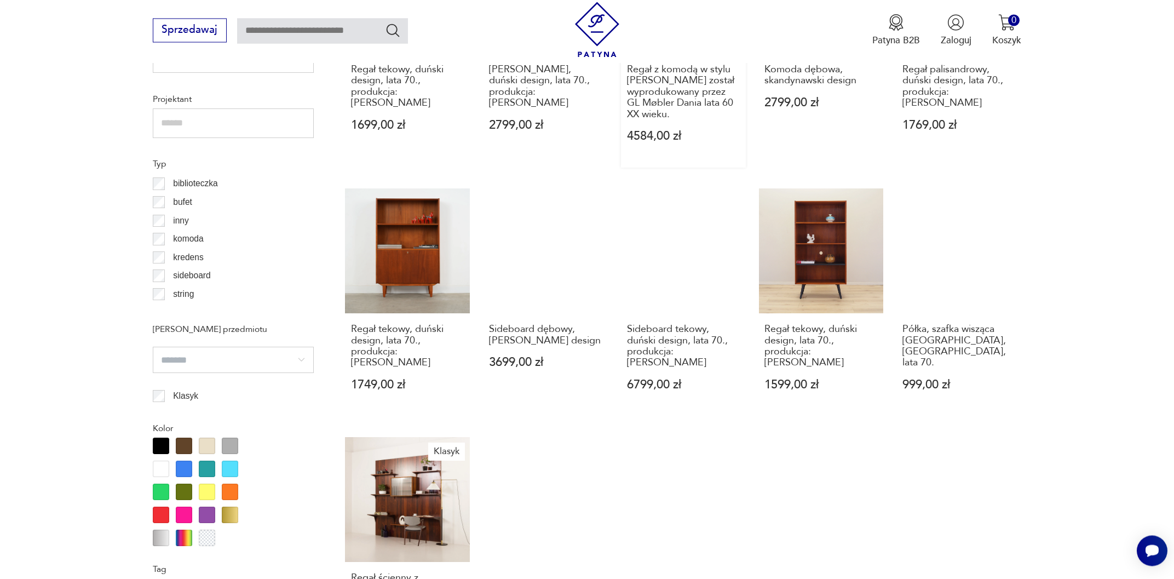
scroll to position [1205, 0]
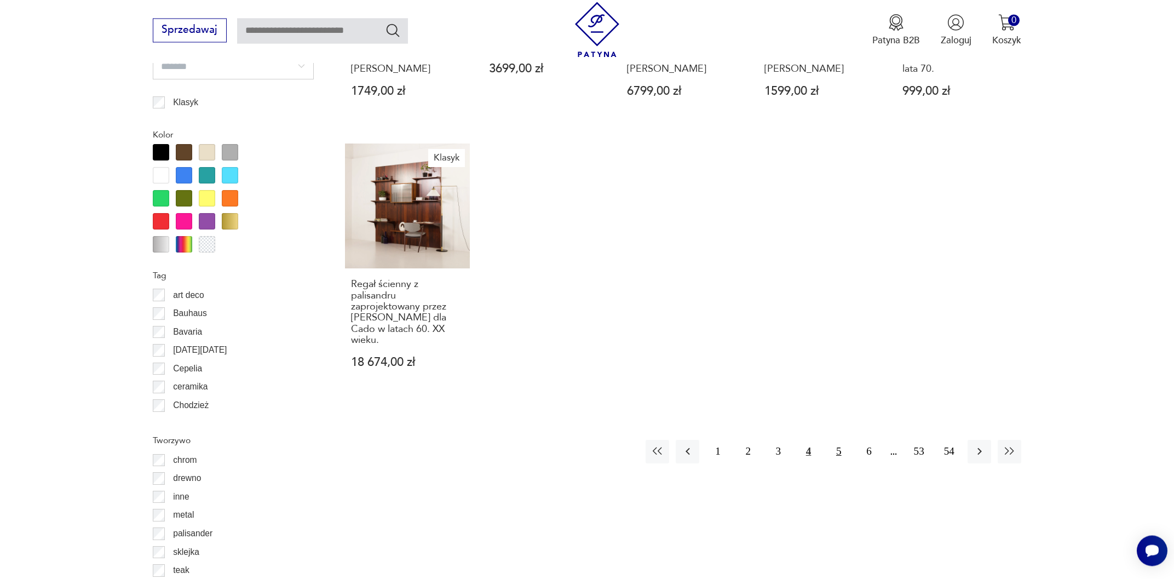
click at [835, 440] on button "5" at bounding box center [839, 452] width 24 height 24
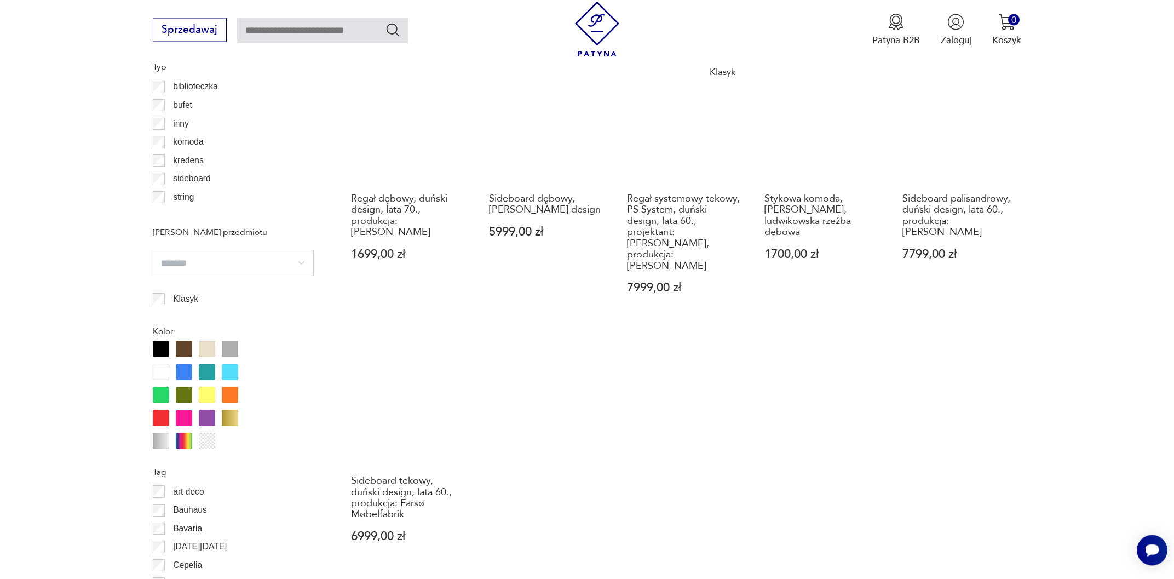
scroll to position [1029, 0]
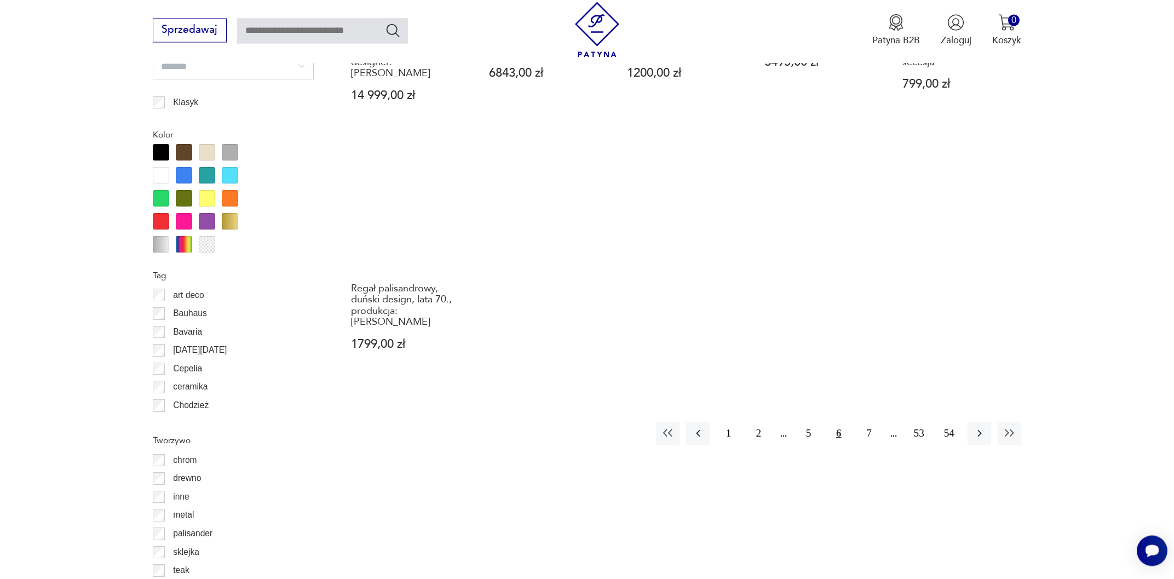
scroll to position [1439, 0]
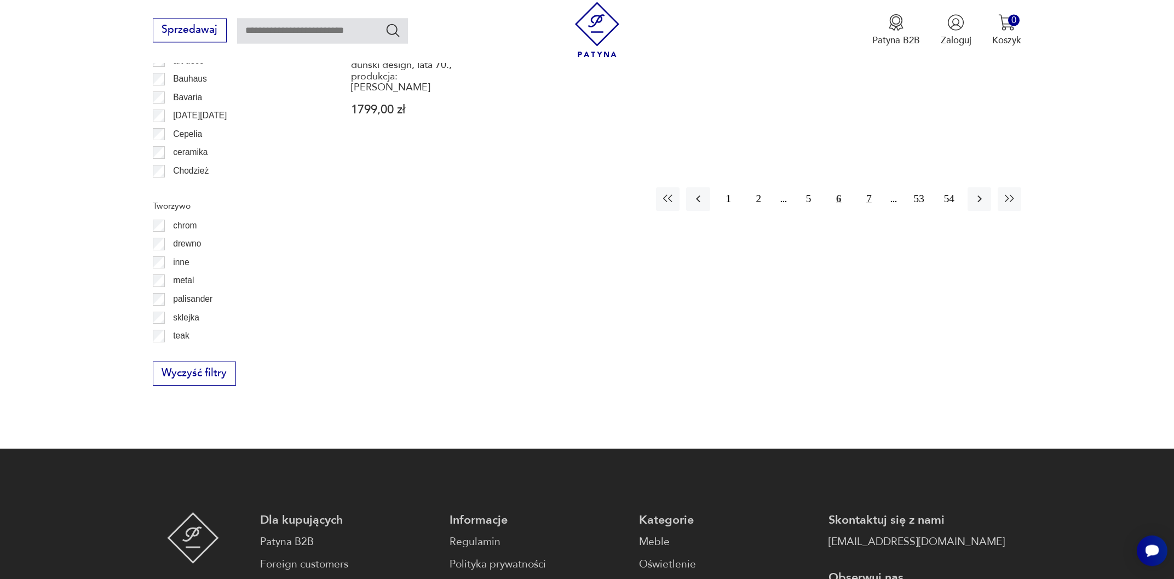
click at [866, 187] on button "7" at bounding box center [869, 199] width 24 height 24
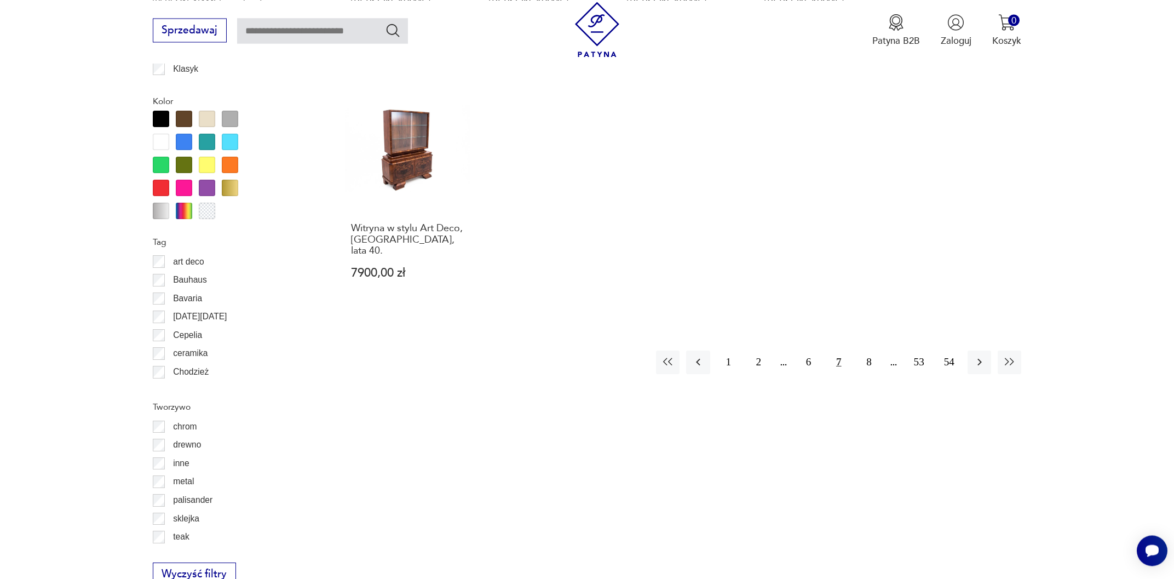
scroll to position [1264, 0]
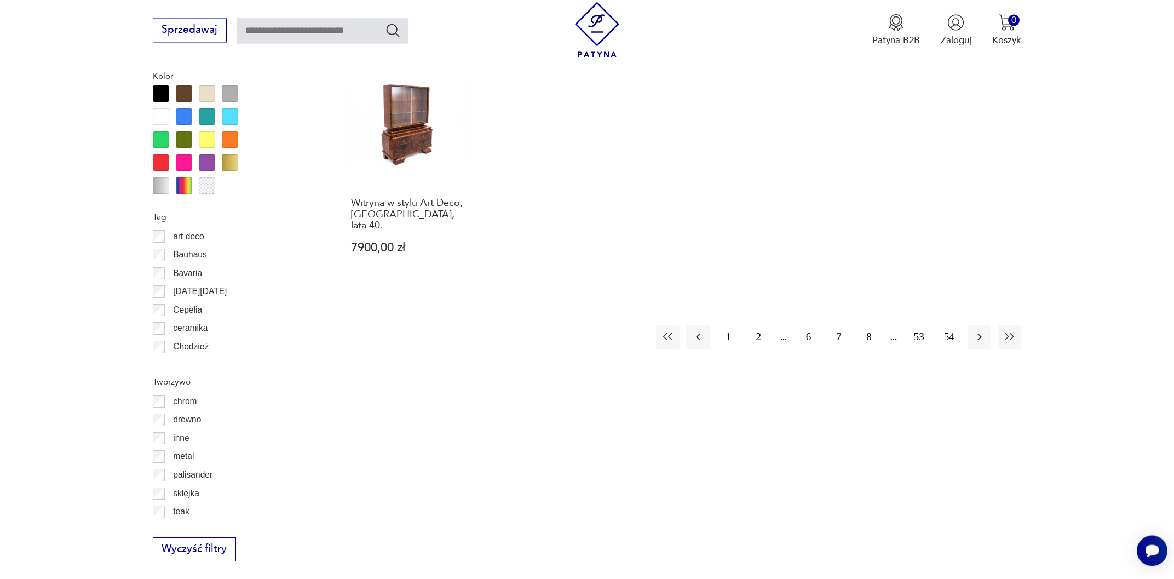
click at [870, 325] on button "8" at bounding box center [869, 337] width 24 height 24
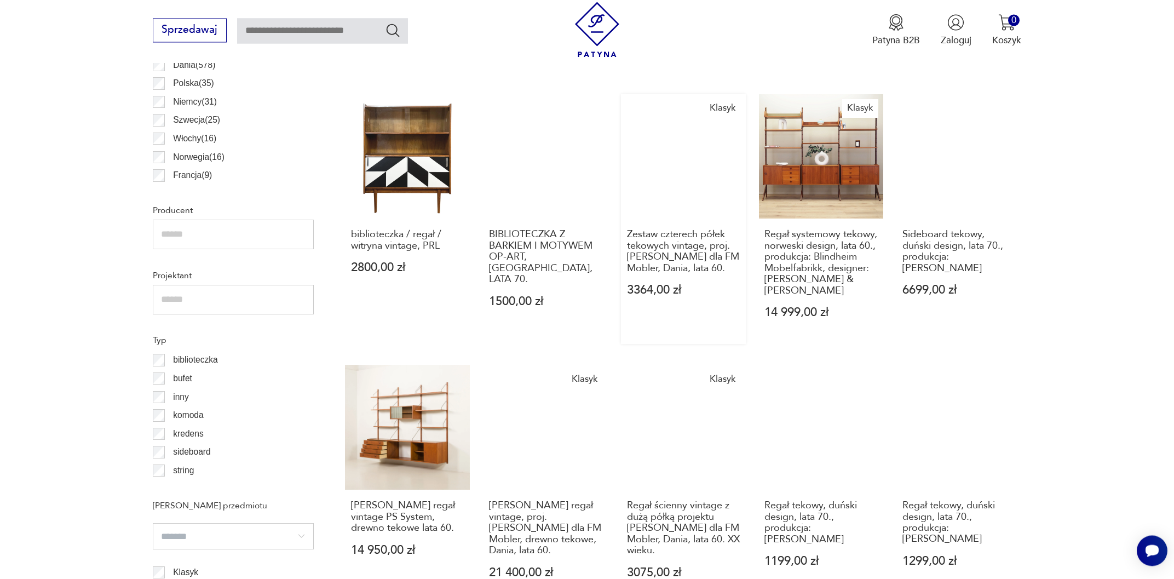
scroll to position [1029, 0]
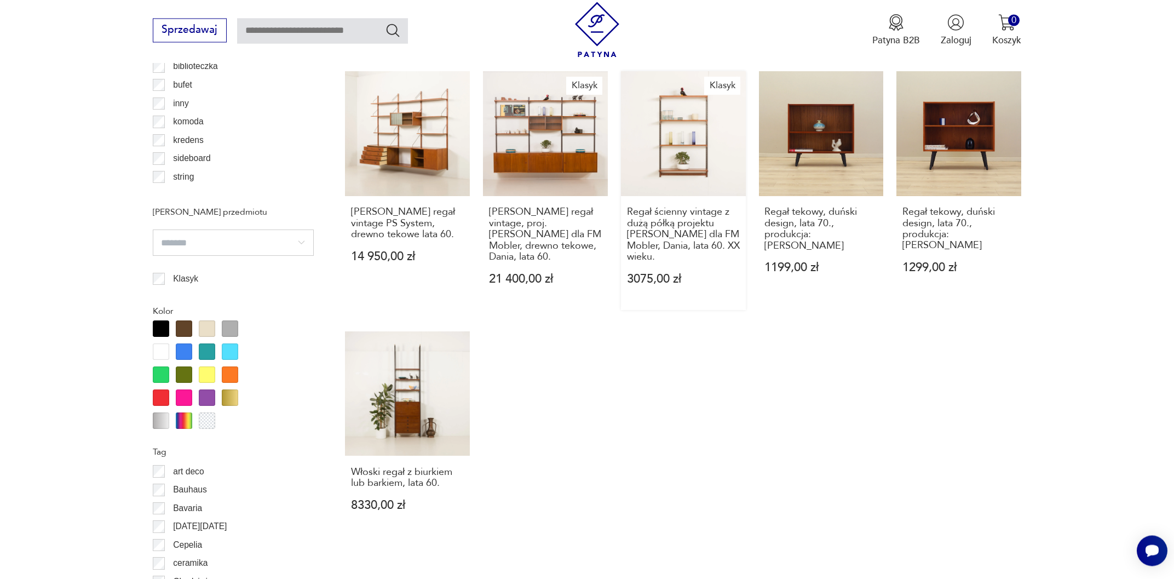
click at [700, 100] on link "Klasyk Regał ścienny vintage z dużą półką projektu [PERSON_NAME] dla FM Mobler,…" at bounding box center [683, 190] width 125 height 239
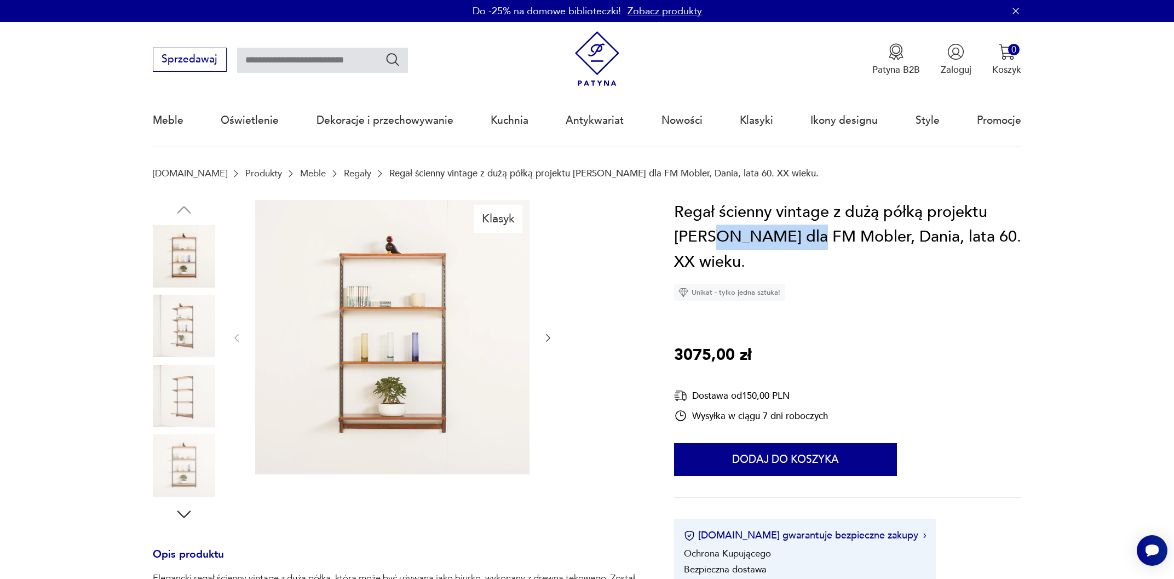
drag, startPoint x: 762, startPoint y: 237, endPoint x: 665, endPoint y: 237, distance: 96.9
copy h1 "[PERSON_NAME]"
click at [258, 56] on input "text" at bounding box center [322, 60] width 171 height 25
paste input "**********"
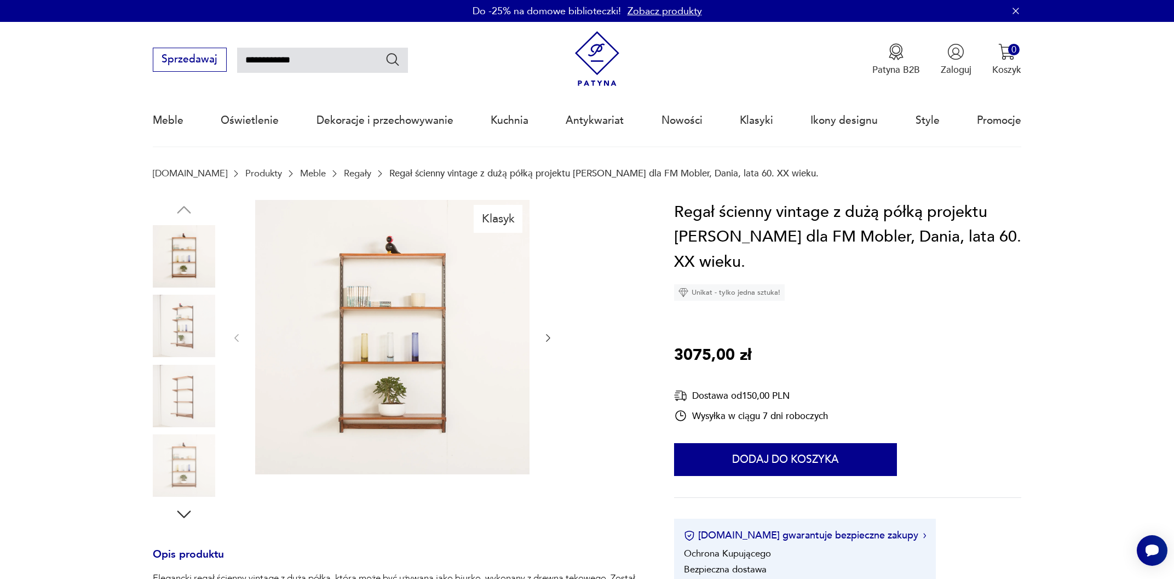
type input "**********"
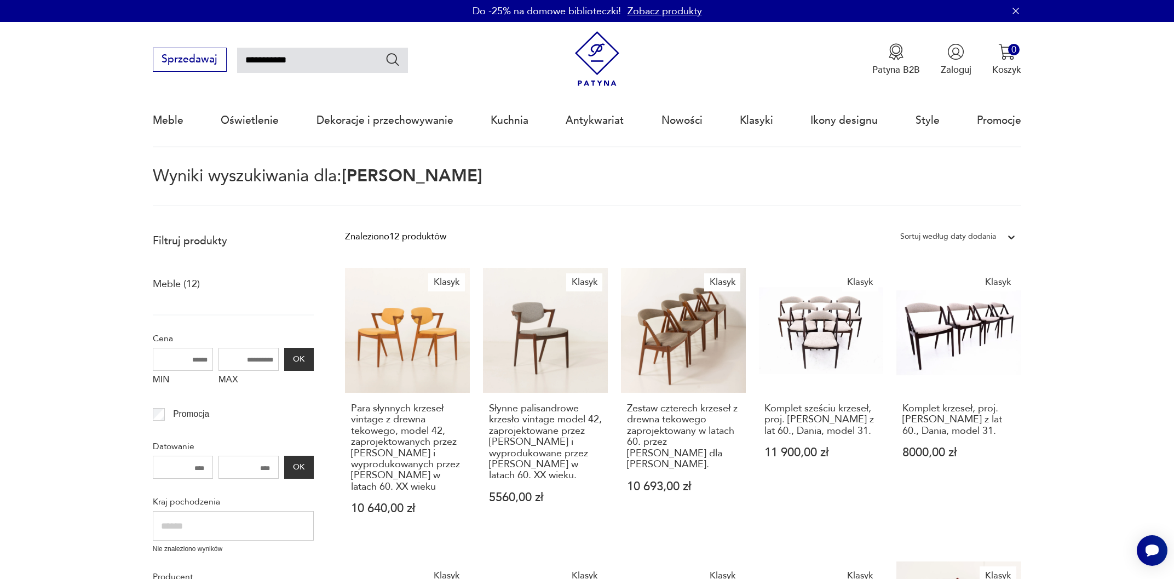
type input "**********"
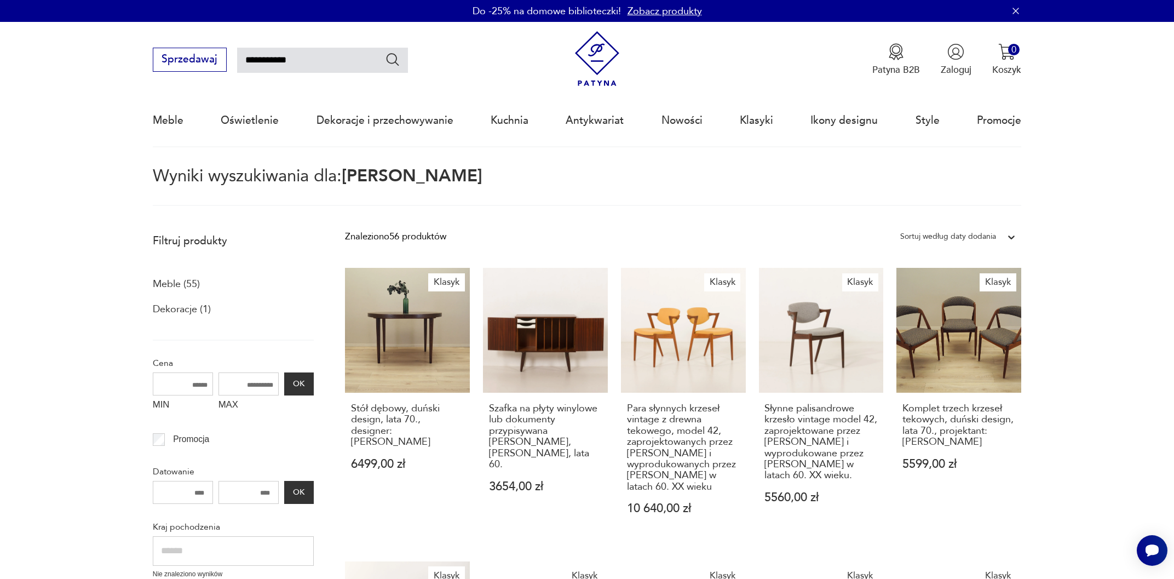
type input "**********"
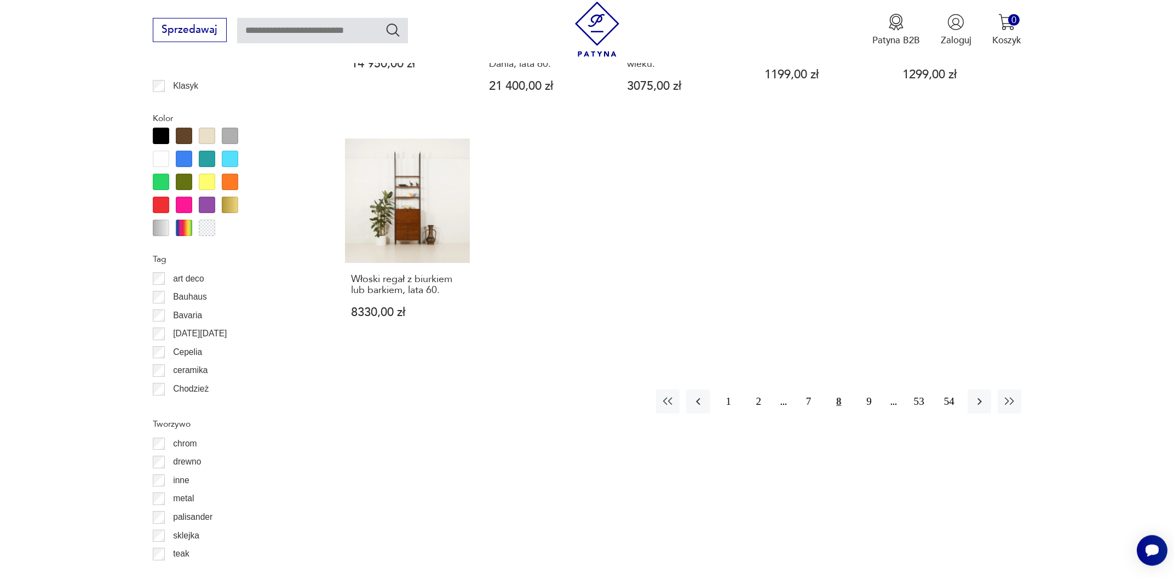
scroll to position [1240, 0]
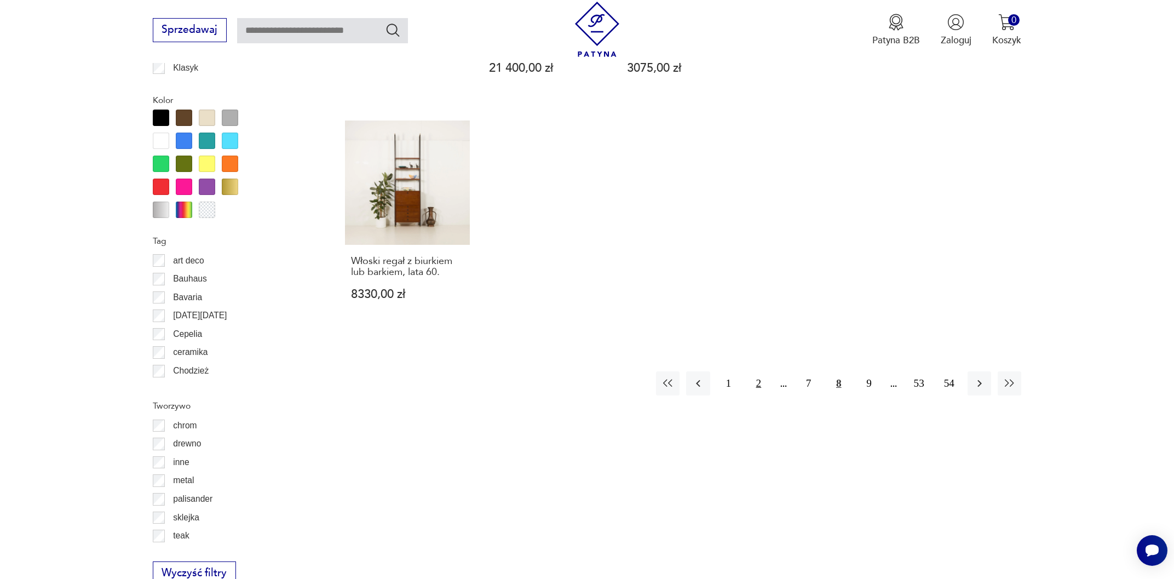
click at [755, 371] on button "2" at bounding box center [759, 383] width 24 height 24
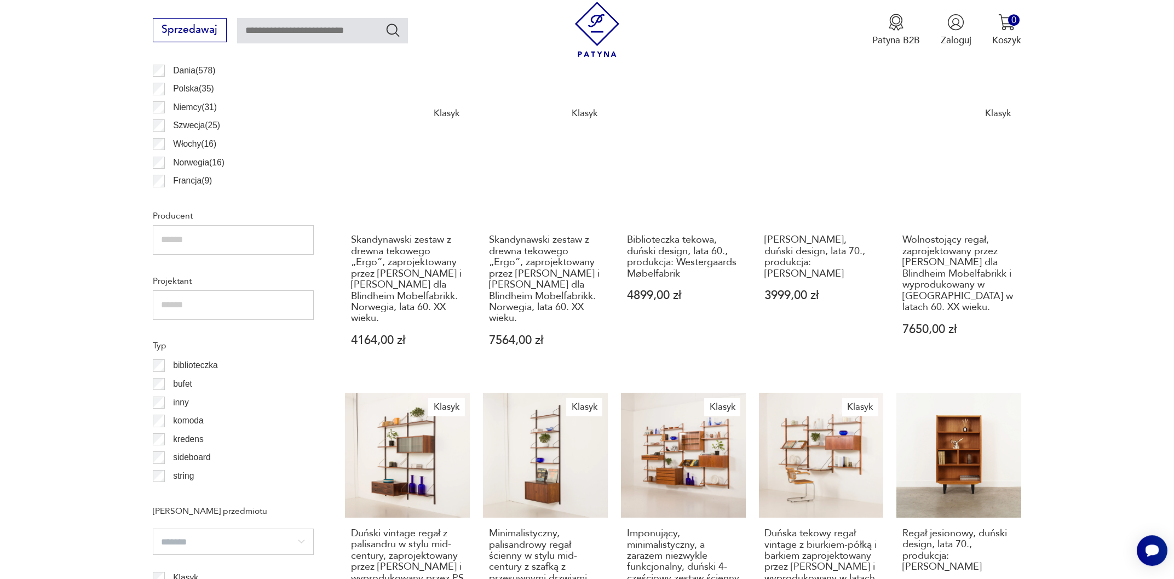
scroll to position [794, 0]
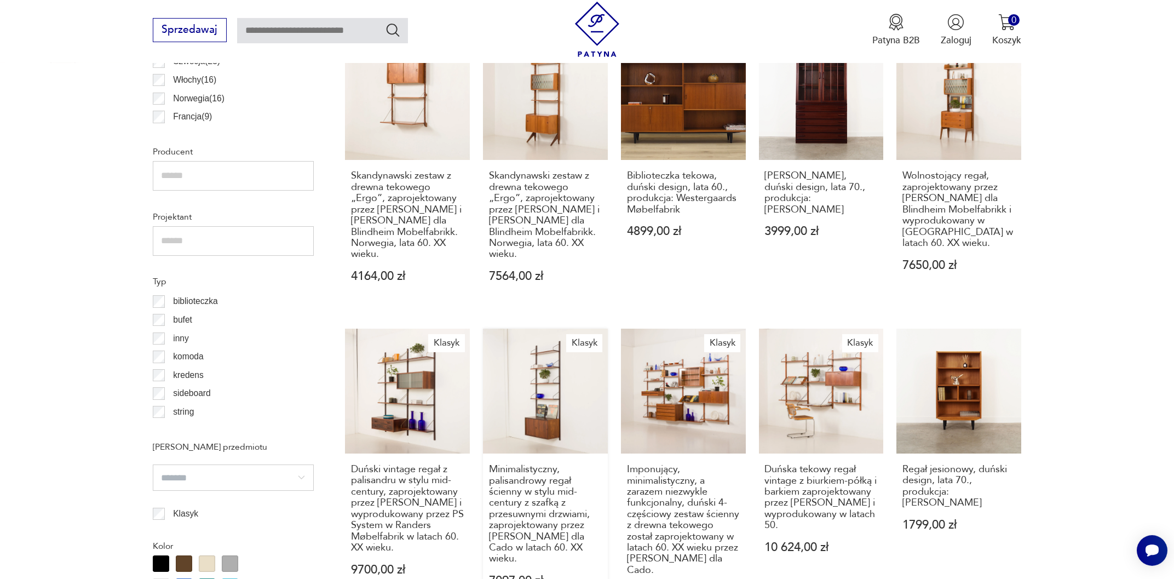
click at [569, 362] on link "Klasyk Minimalistyczny, palisandrowy regał ścienny w stylu mid-century z szafką…" at bounding box center [545, 476] width 125 height 295
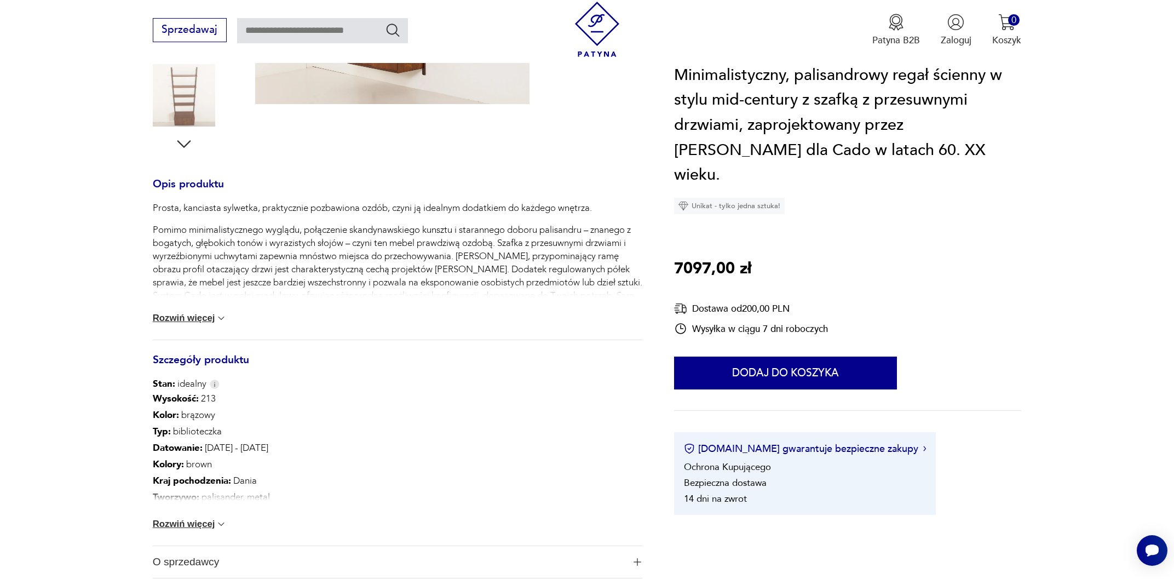
scroll to position [498, 0]
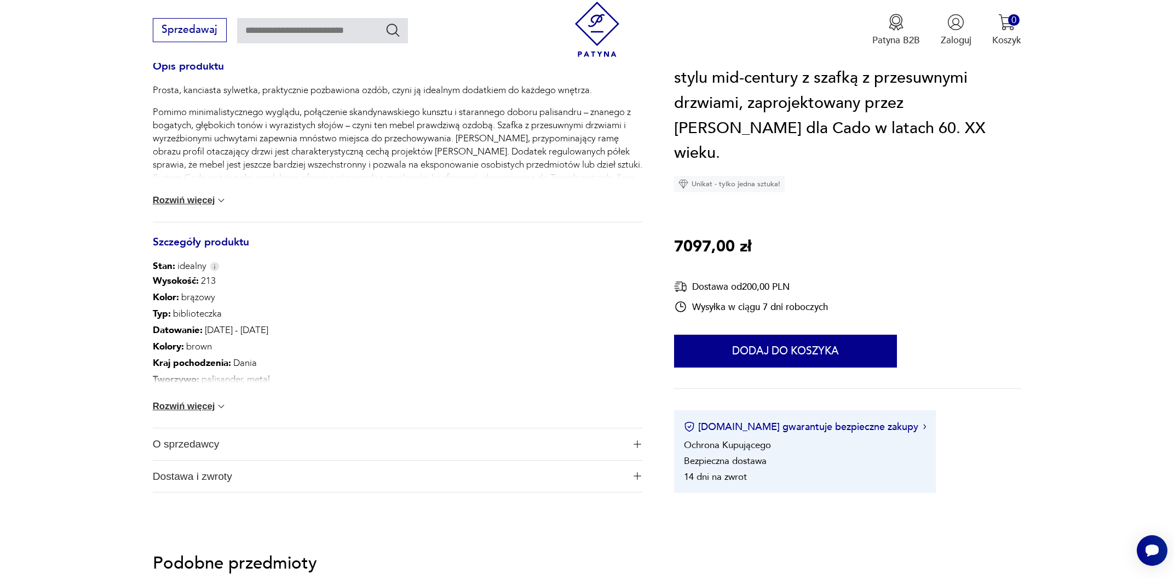
click at [193, 405] on button "Rozwiń więcej" at bounding box center [190, 406] width 74 height 11
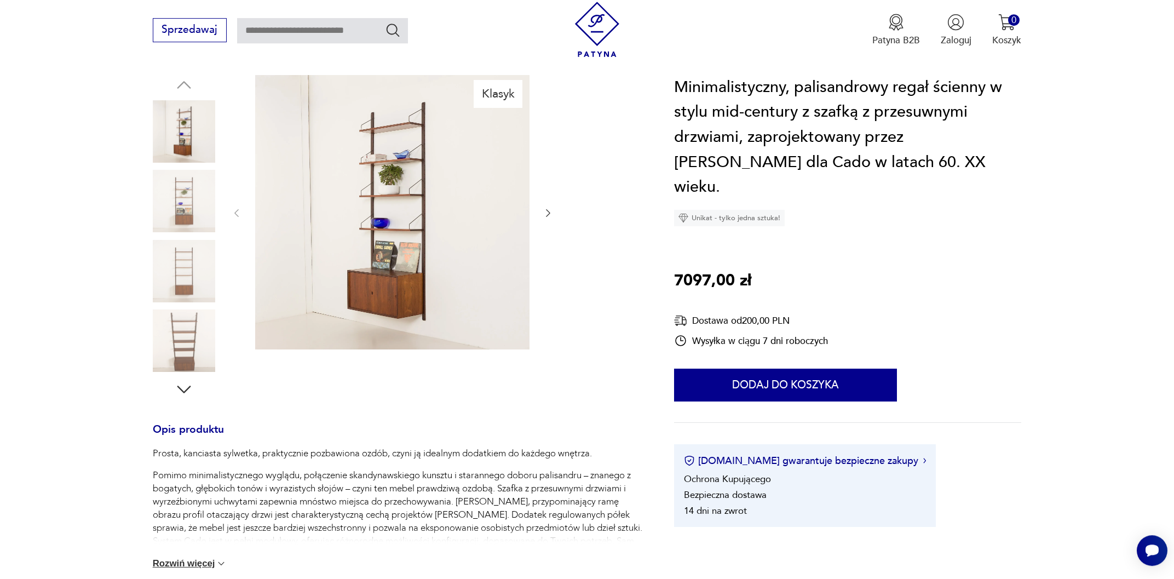
scroll to position [87, 0]
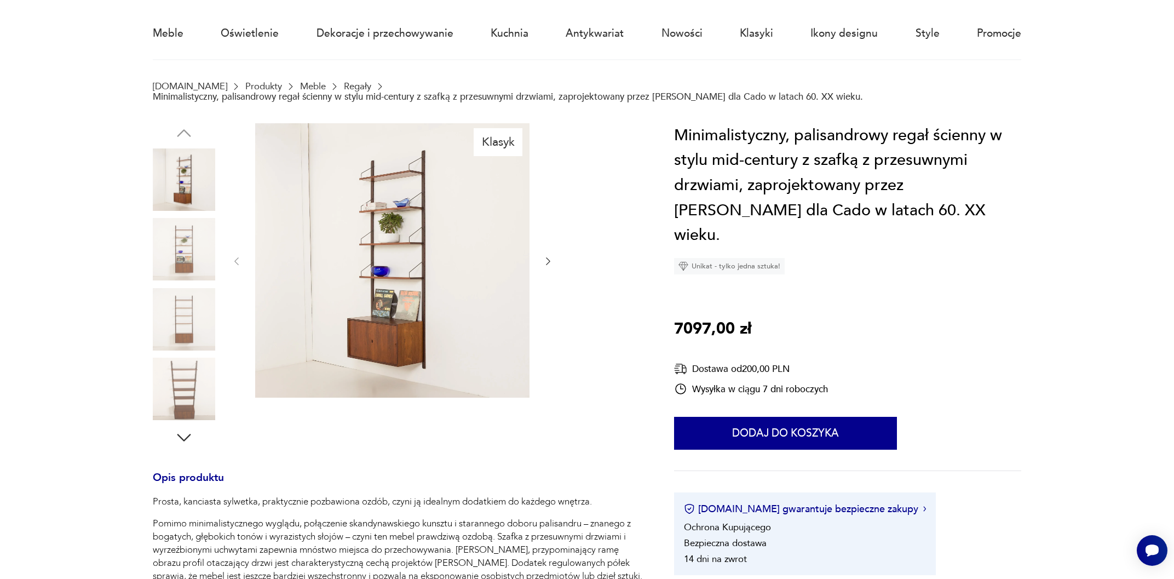
click at [202, 395] on img at bounding box center [184, 389] width 62 height 62
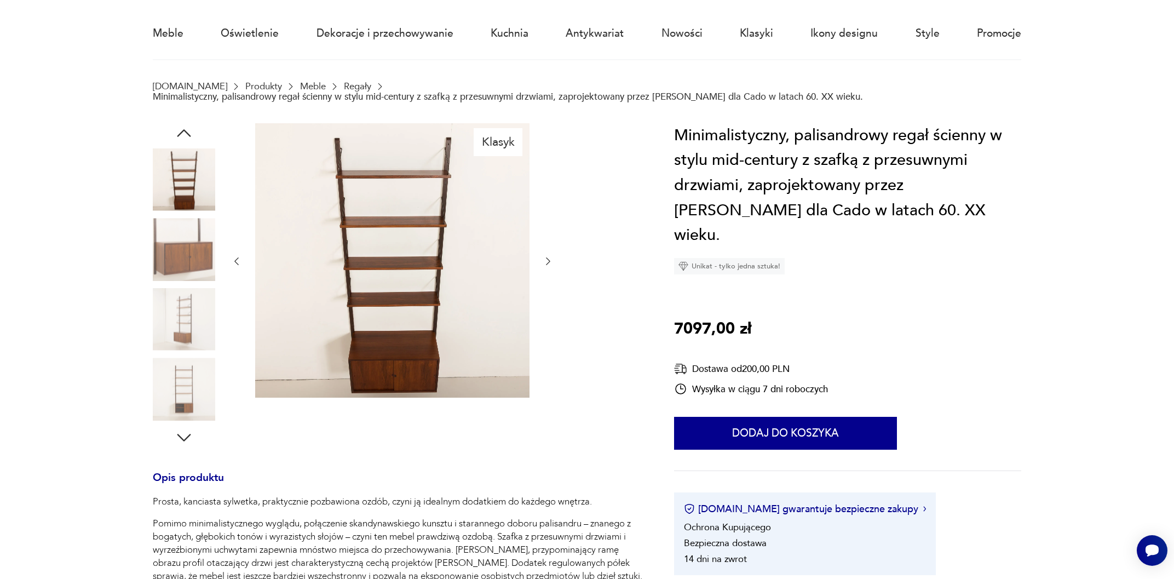
click at [552, 258] on icon "button" at bounding box center [548, 261] width 11 height 11
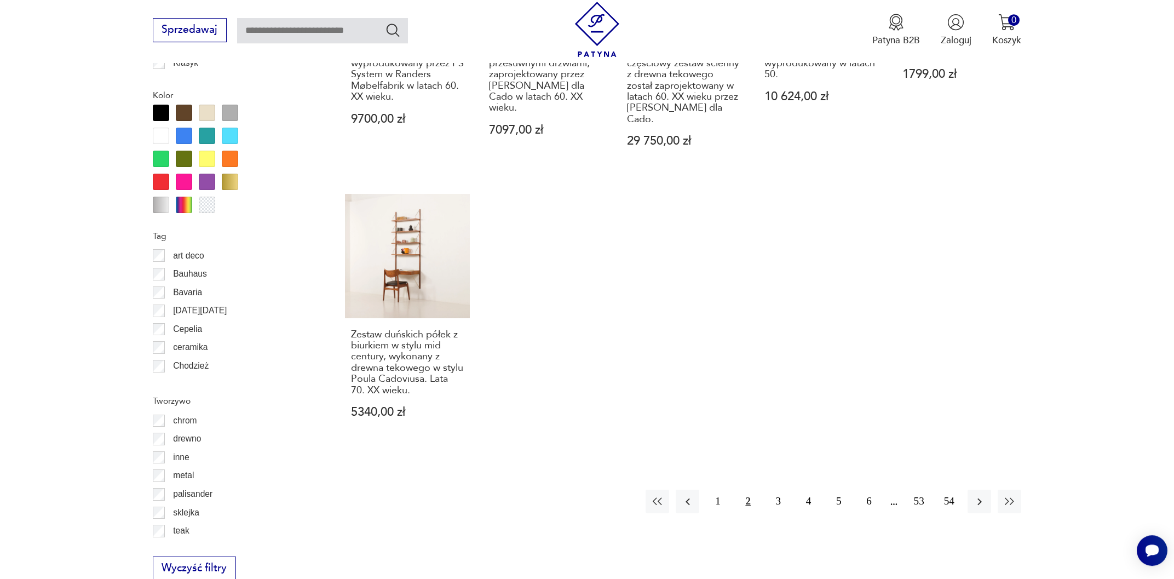
scroll to position [1457, 0]
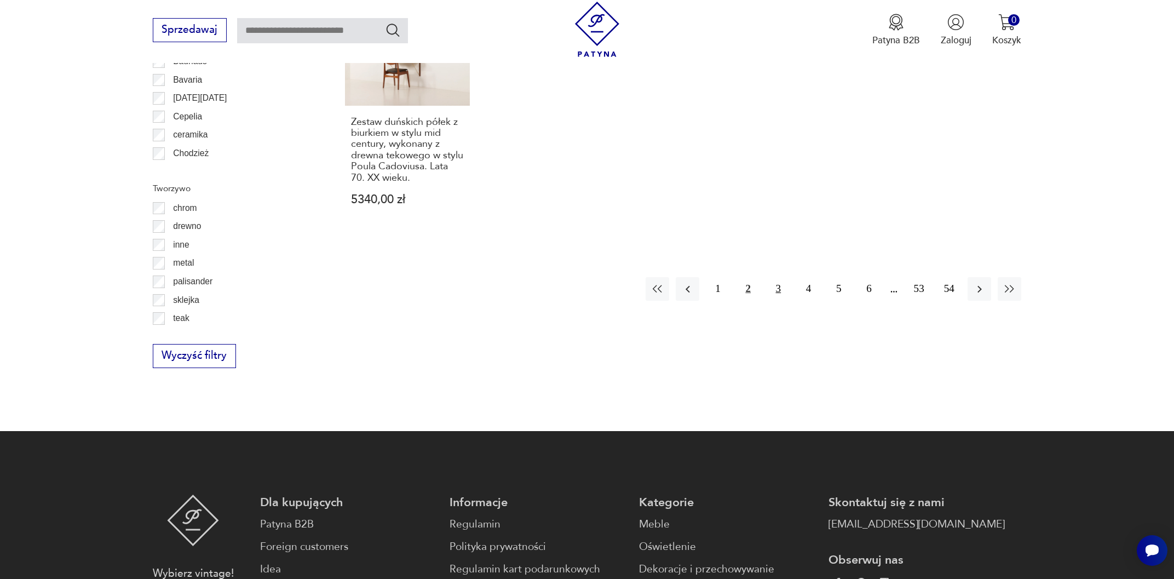
click at [782, 277] on button "3" at bounding box center [779, 289] width 24 height 24
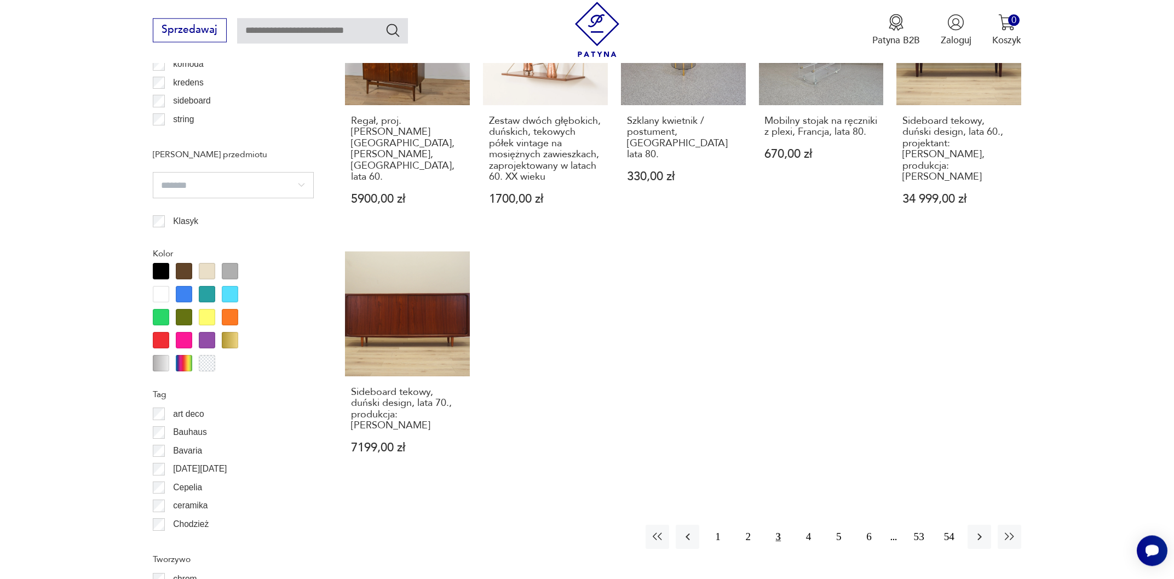
scroll to position [1087, 0]
click at [805, 524] on button "4" at bounding box center [809, 536] width 24 height 24
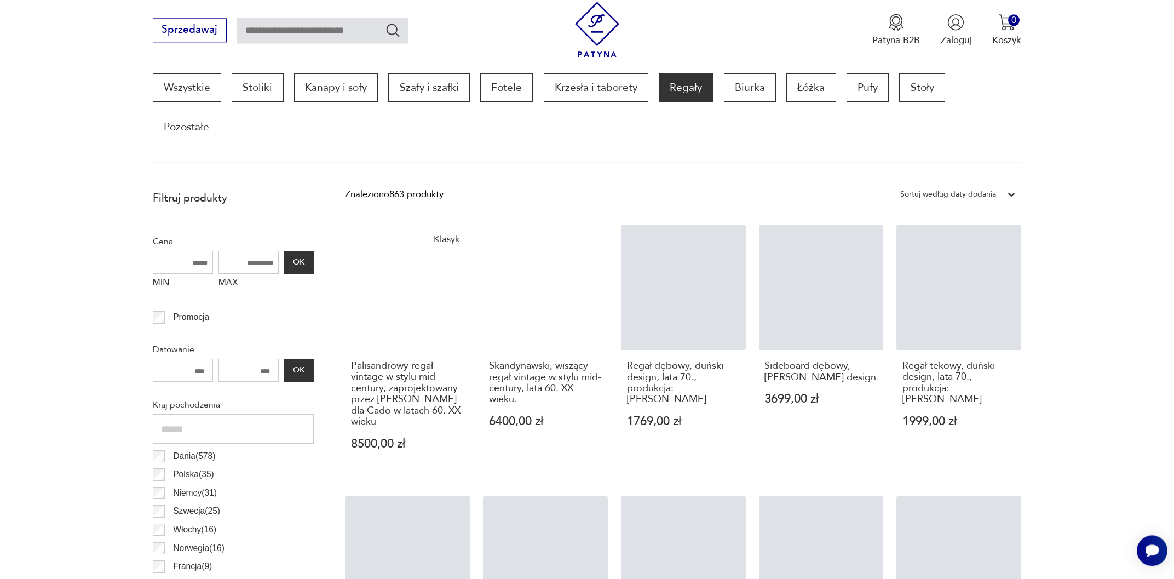
scroll to position [324, 0]
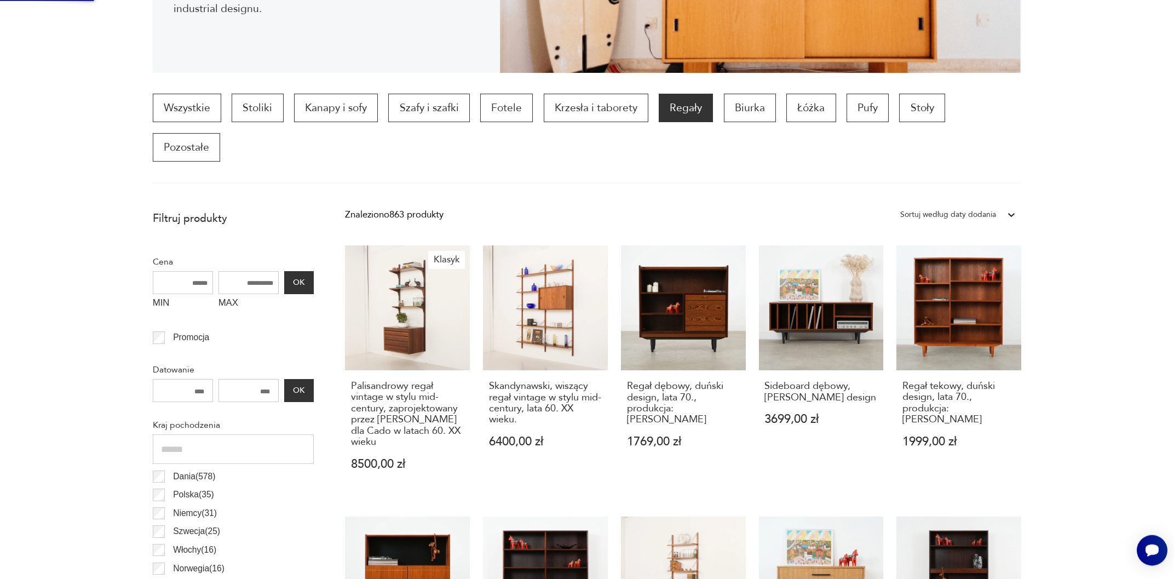
scroll to position [0, 0]
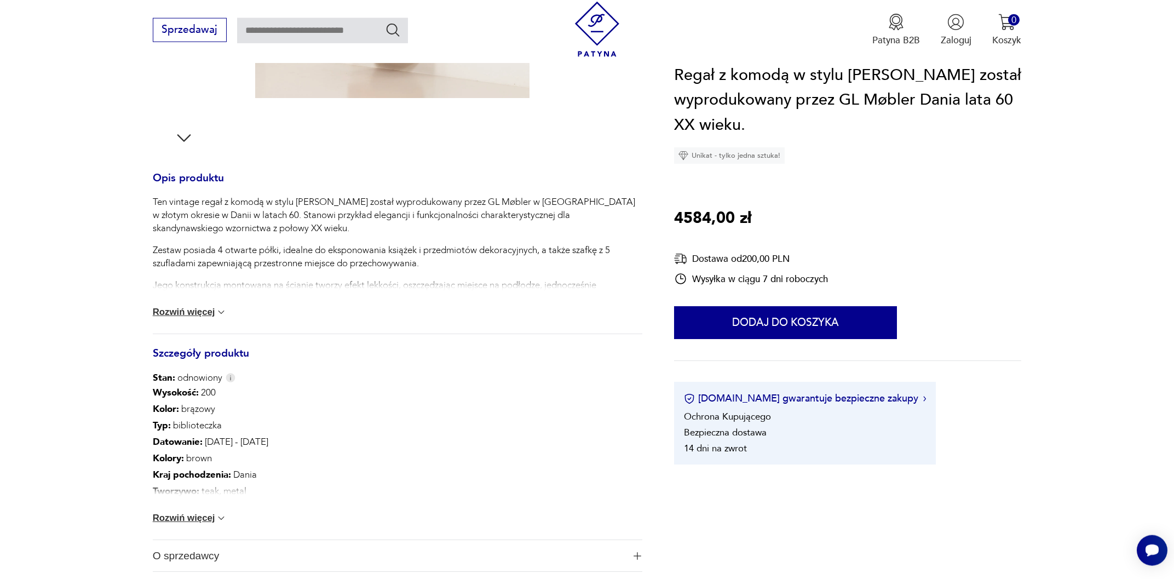
scroll to position [439, 0]
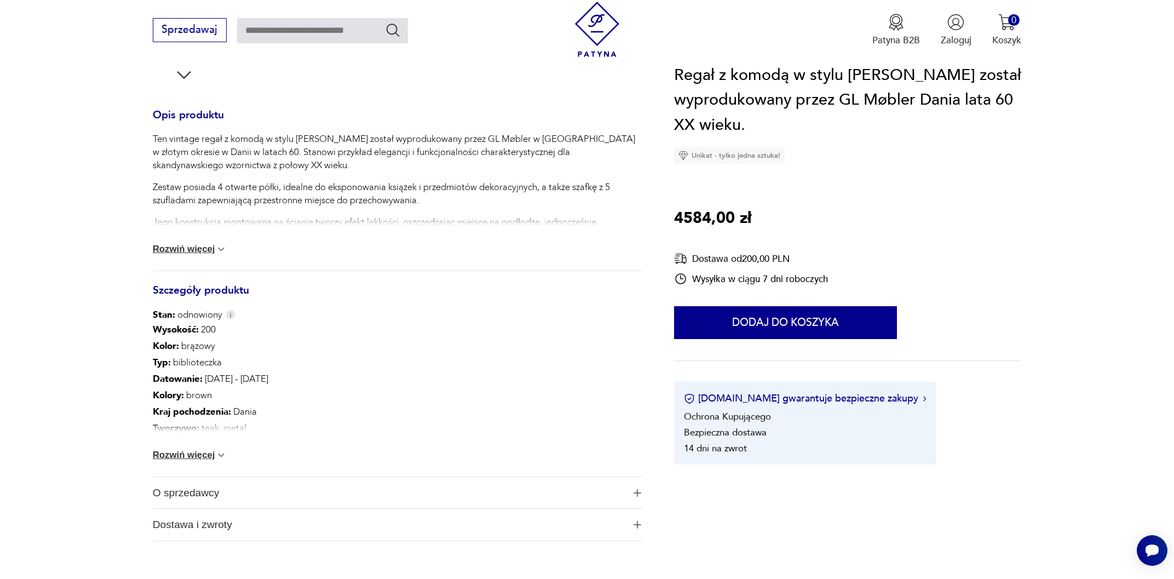
click at [200, 458] on button "Rozwiń więcej" at bounding box center [190, 455] width 74 height 11
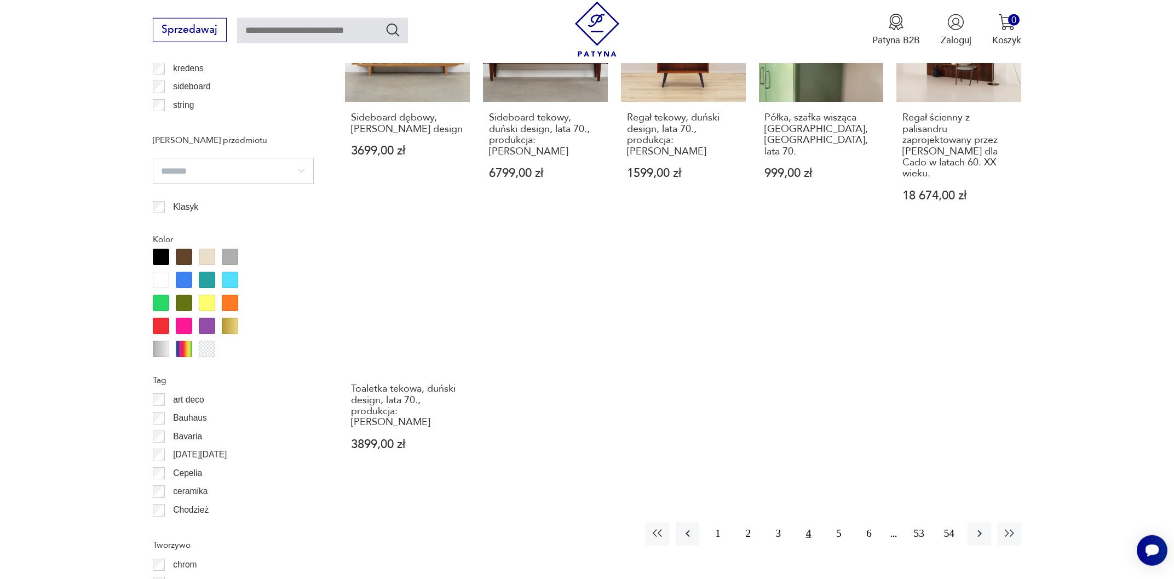
scroll to position [1291, 0]
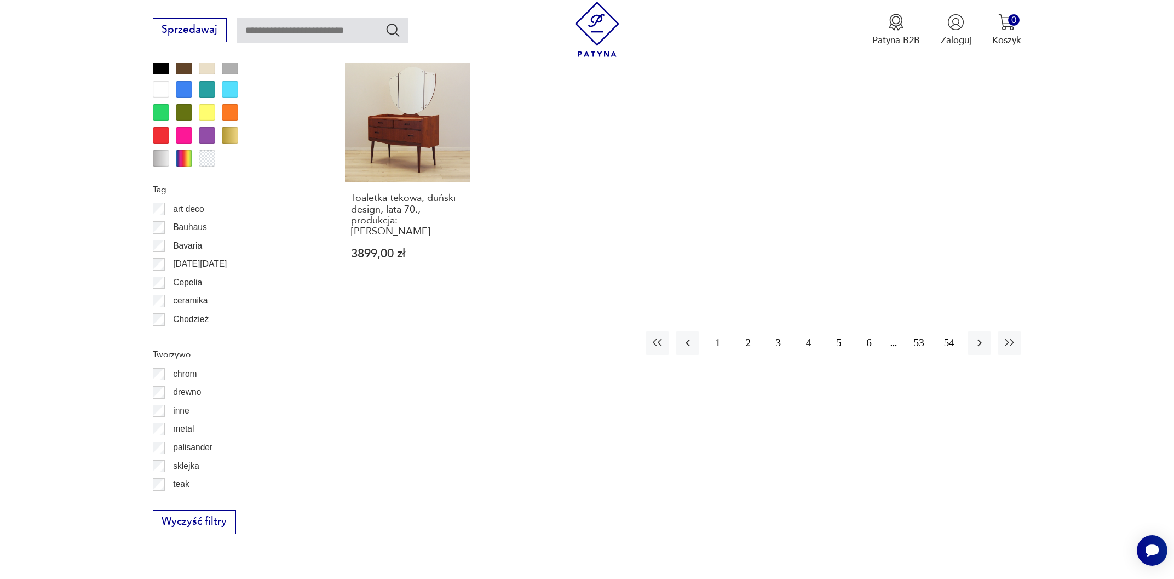
click at [842, 331] on button "5" at bounding box center [839, 343] width 24 height 24
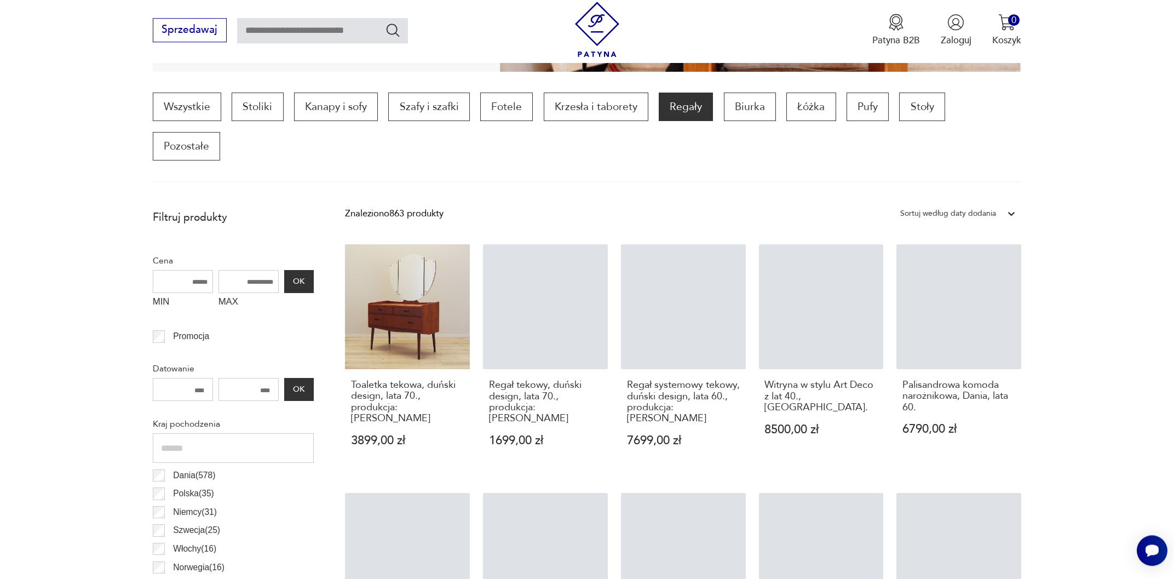
scroll to position [324, 0]
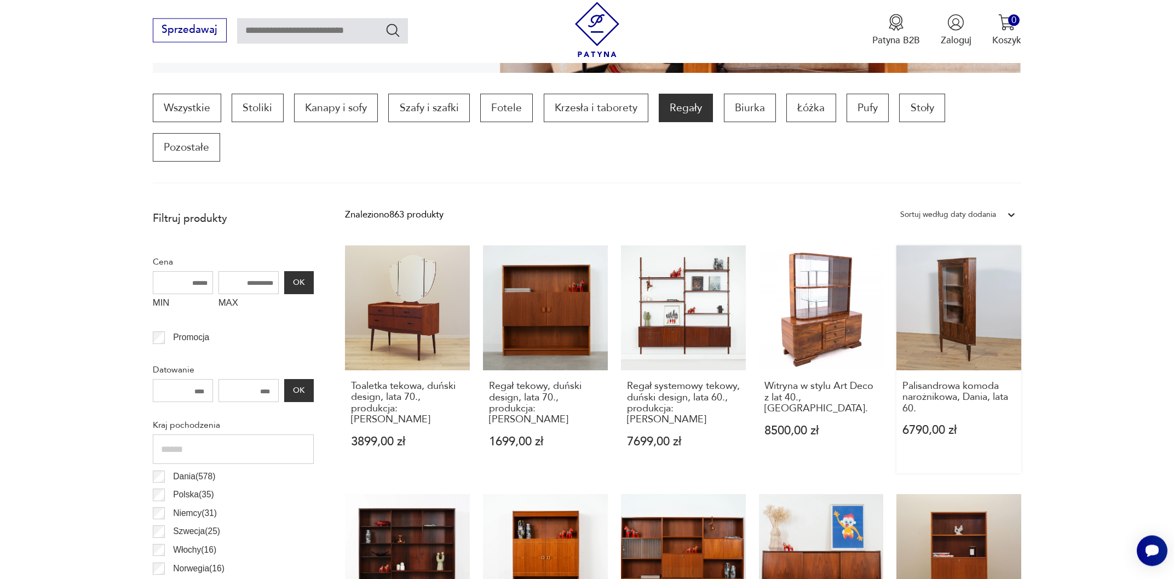
click at [1010, 297] on link "Palisandrowa komoda narożnikowa, Dania, lata 60. 6790,00 zł" at bounding box center [958, 359] width 125 height 228
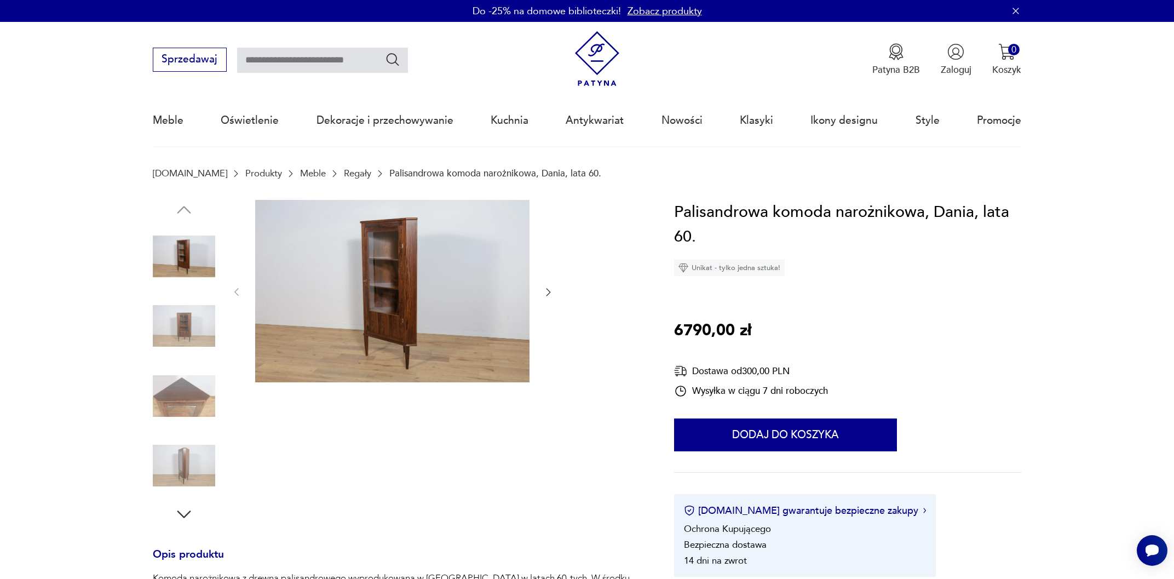
click at [549, 289] on icon "button" at bounding box center [548, 291] width 11 height 11
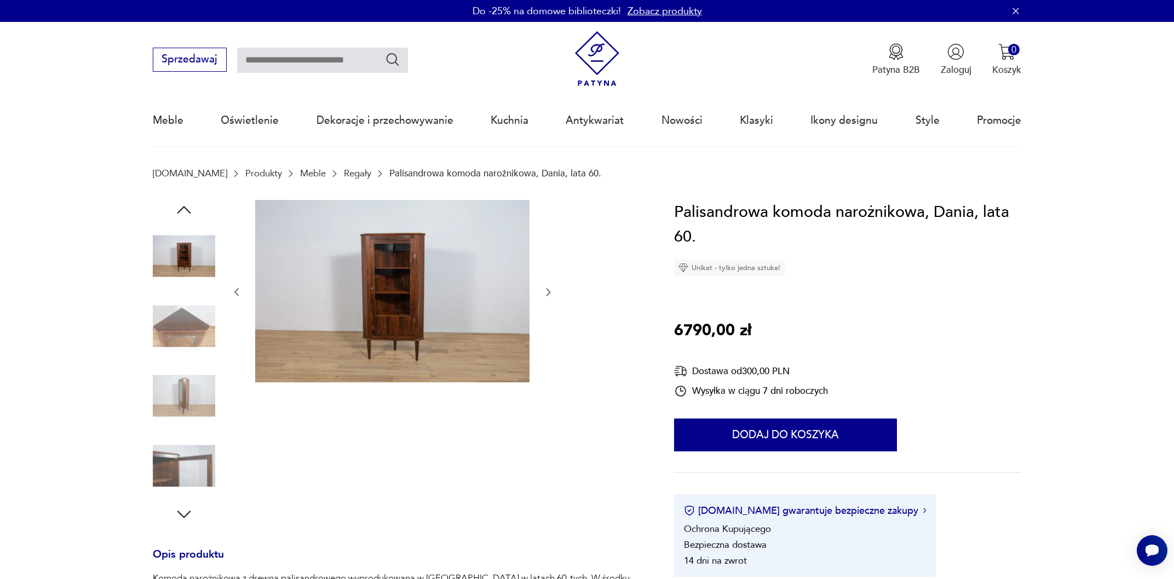
click at [549, 289] on icon "button" at bounding box center [548, 291] width 11 height 11
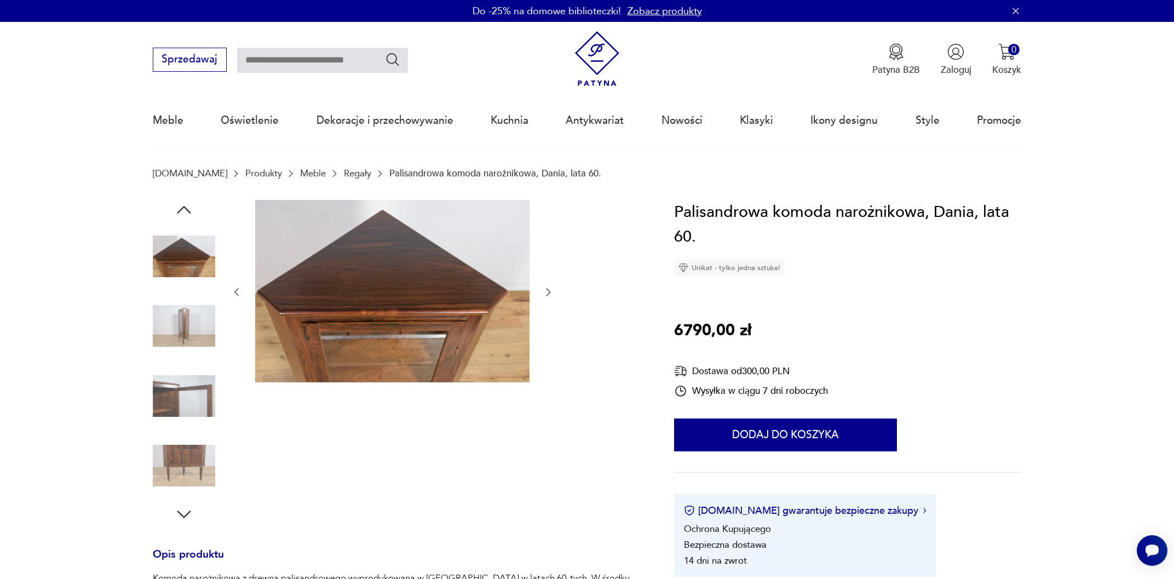
click at [549, 290] on icon "button" at bounding box center [548, 291] width 11 height 11
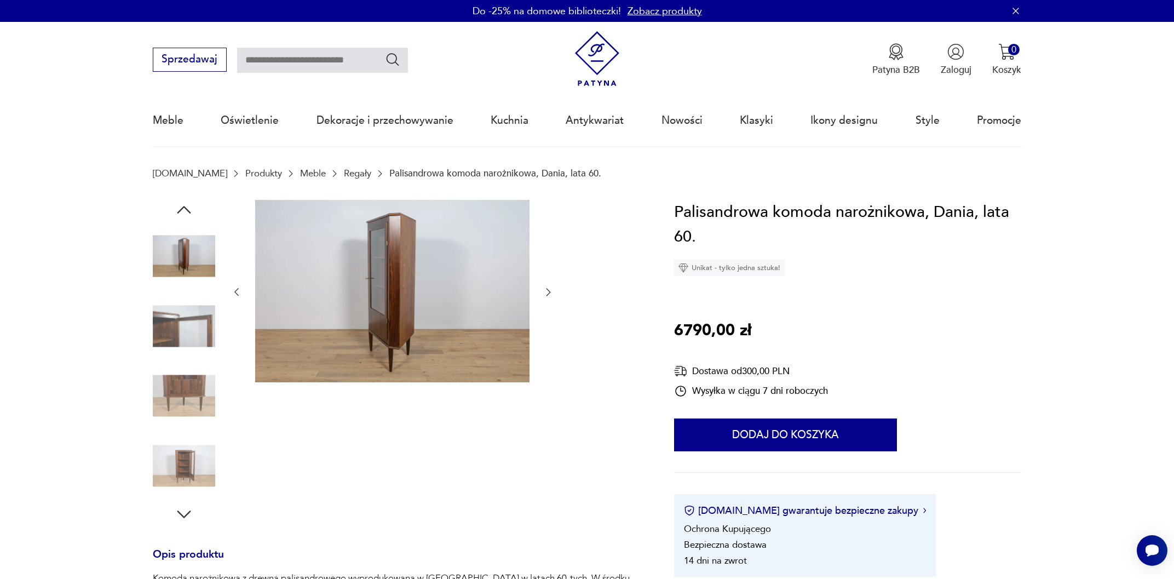
drag, startPoint x: 545, startPoint y: 292, endPoint x: 520, endPoint y: 159, distance: 135.4
click at [545, 290] on icon "button" at bounding box center [548, 291] width 11 height 11
